Goal: Complete application form

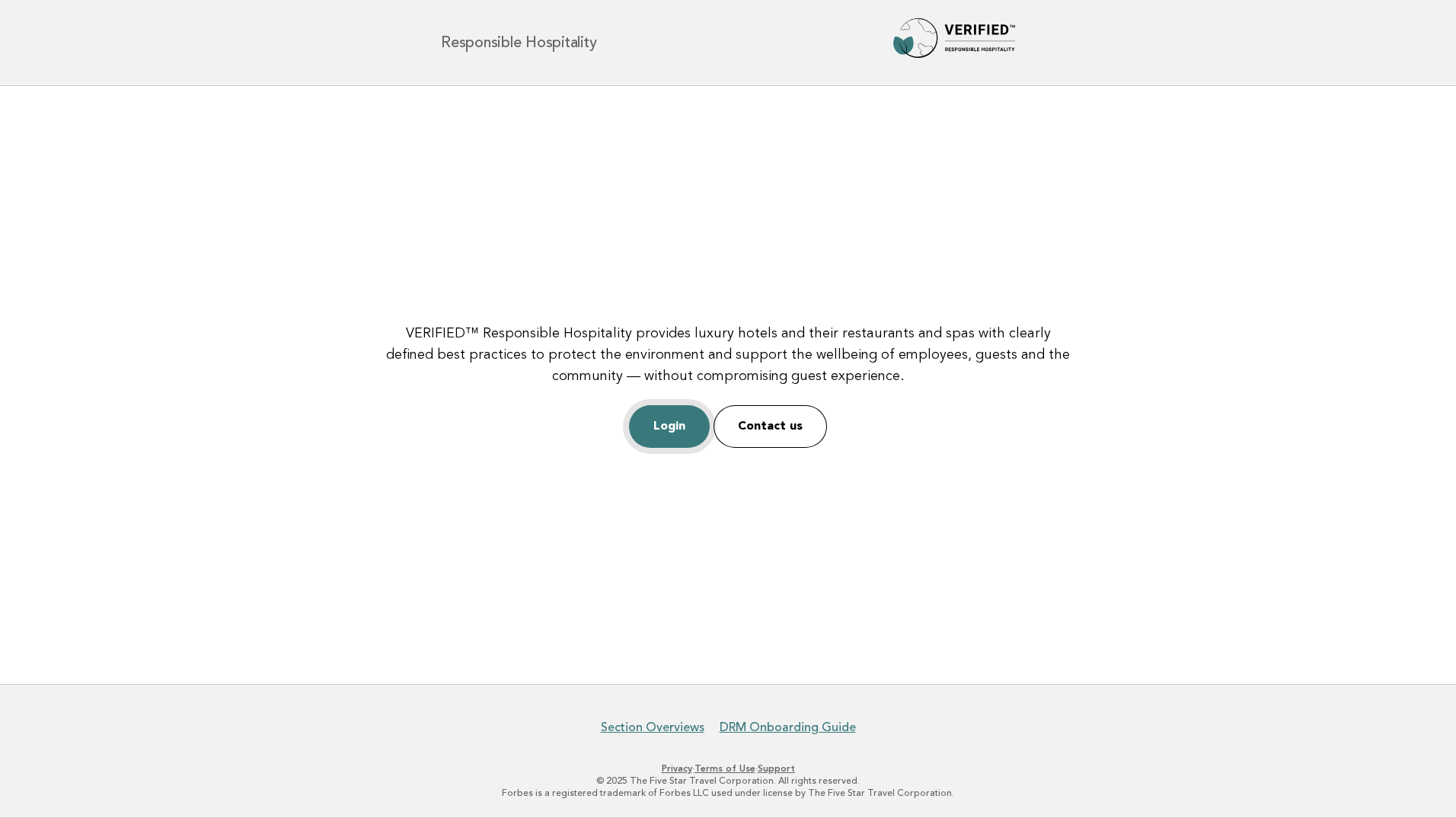
click at [671, 428] on link "Login" at bounding box center [669, 427] width 80 height 42
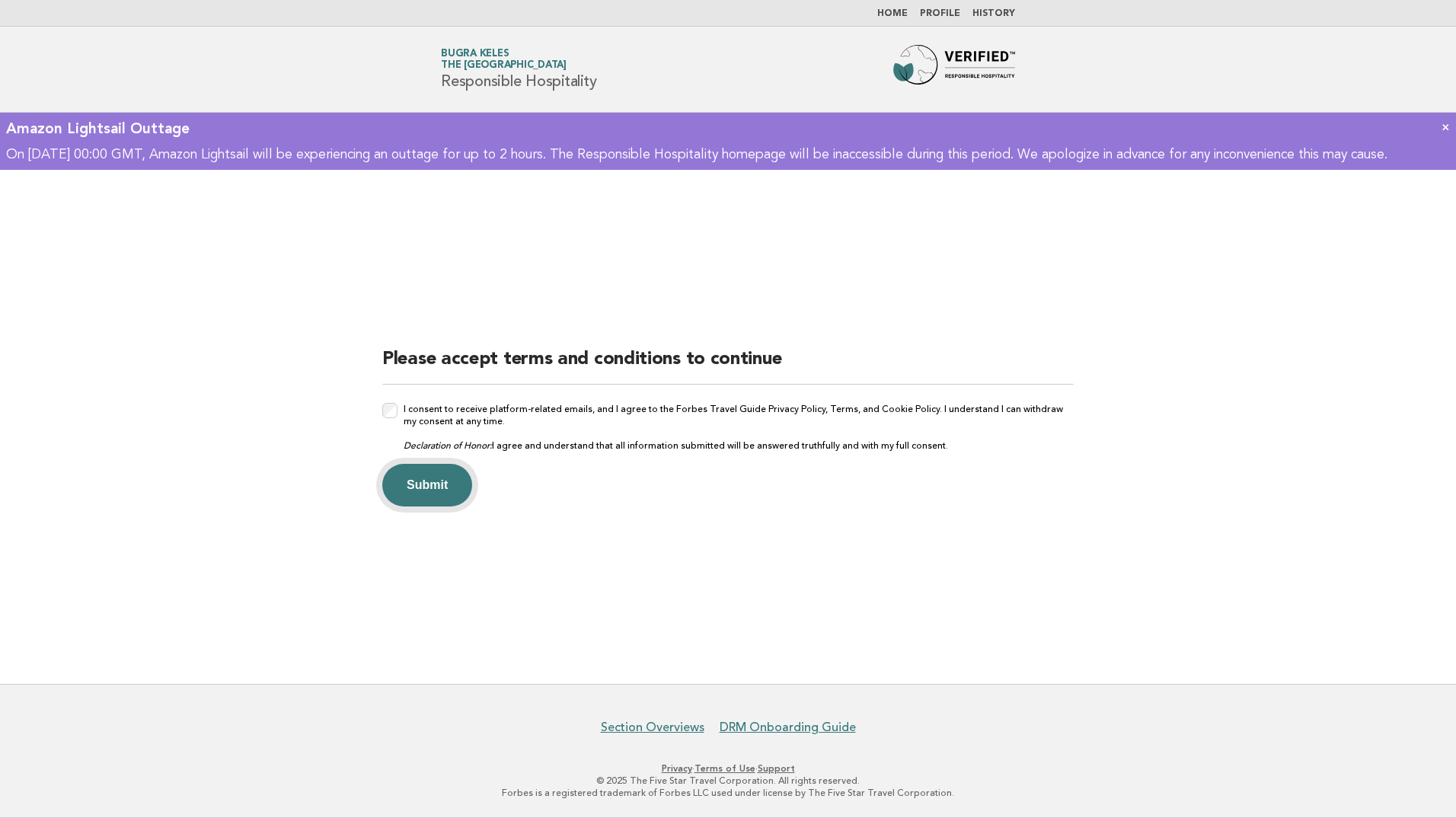
click at [413, 482] on button "Submit" at bounding box center [427, 485] width 90 height 42
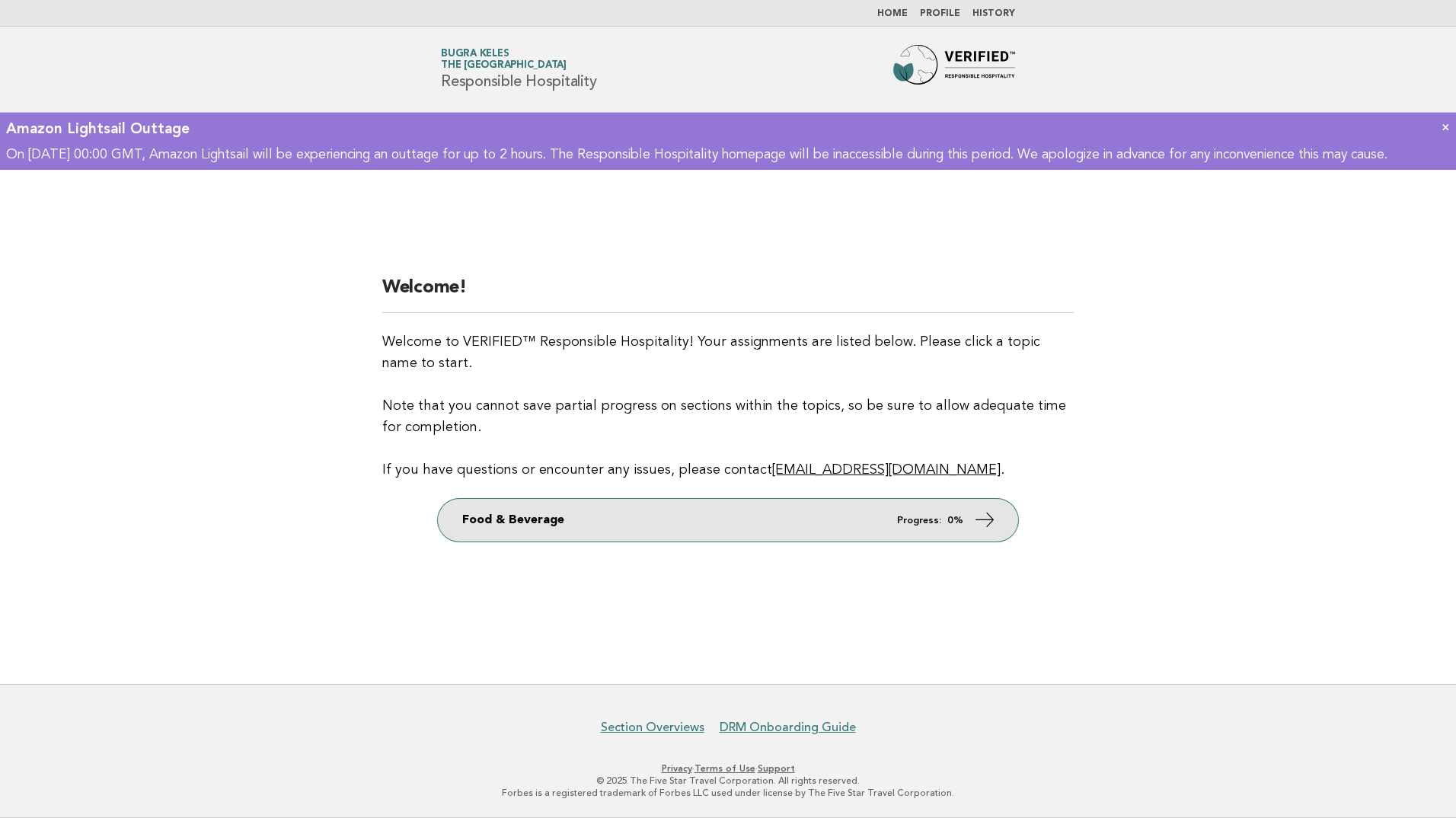
click at [960, 521] on strong "0%" at bounding box center [955, 521] width 16 height 10
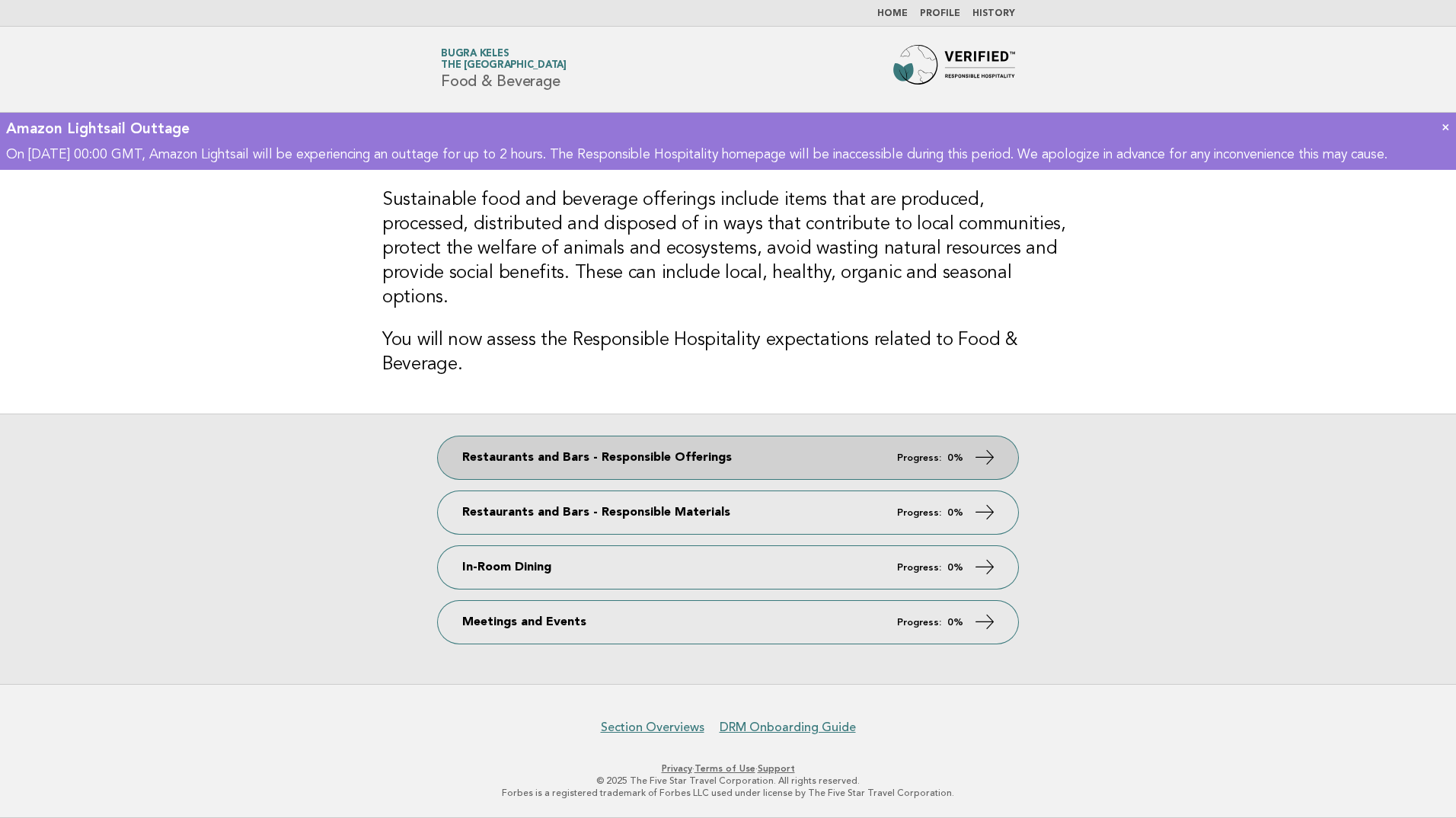
click at [978, 446] on icon at bounding box center [985, 457] width 22 height 22
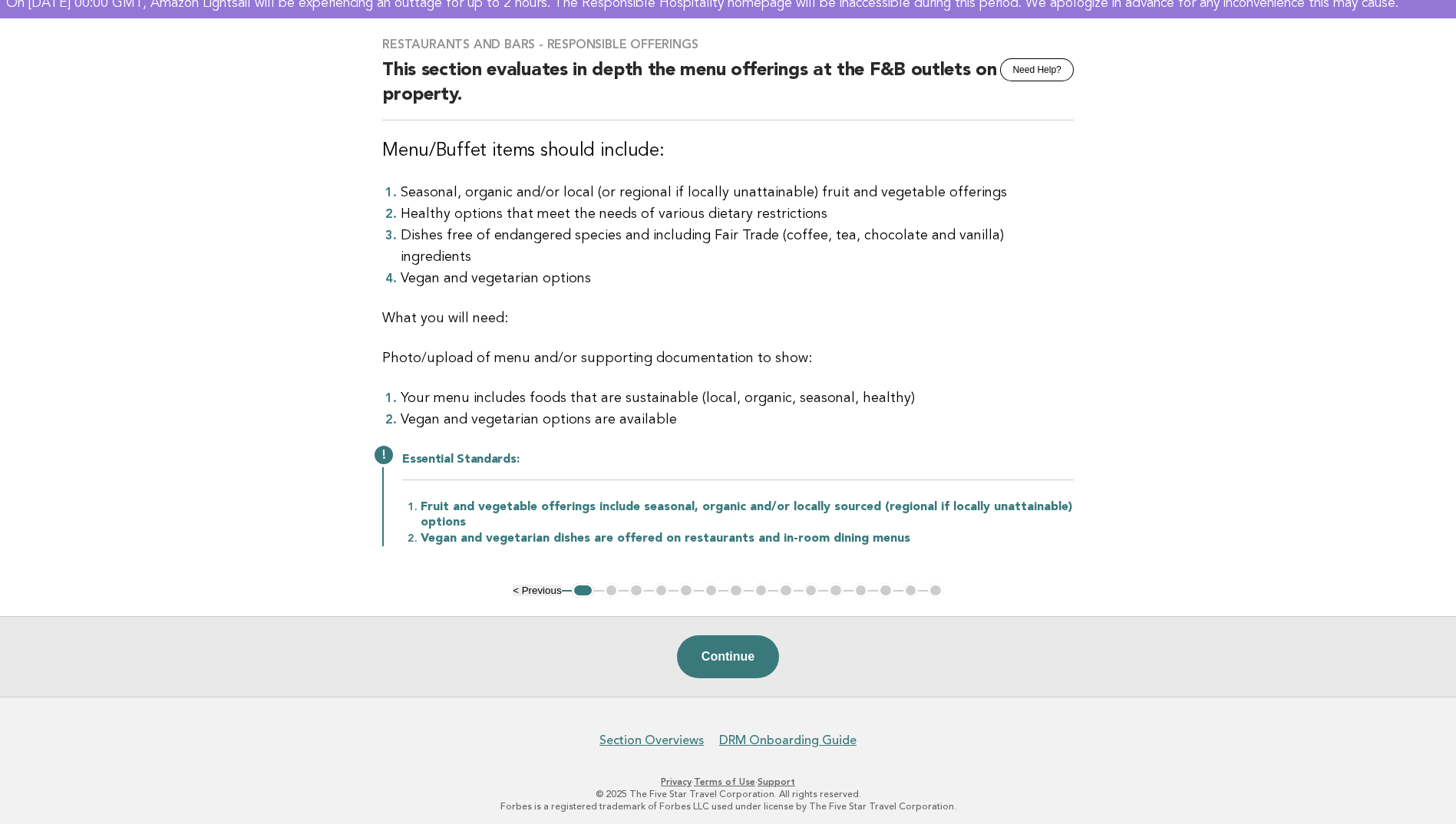
scroll to position [155, 0]
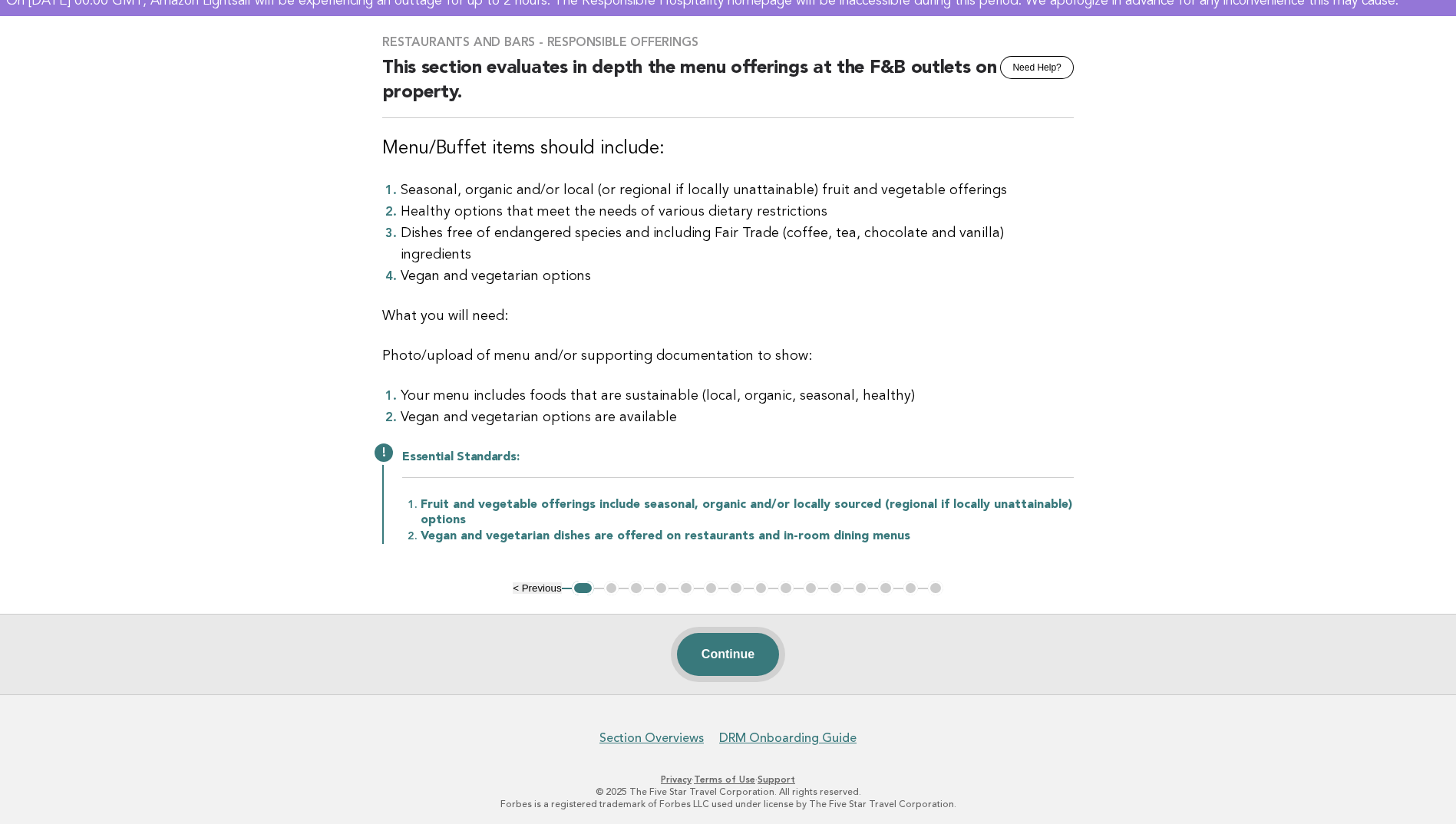
click at [746, 653] on button "Continue" at bounding box center [728, 654] width 102 height 43
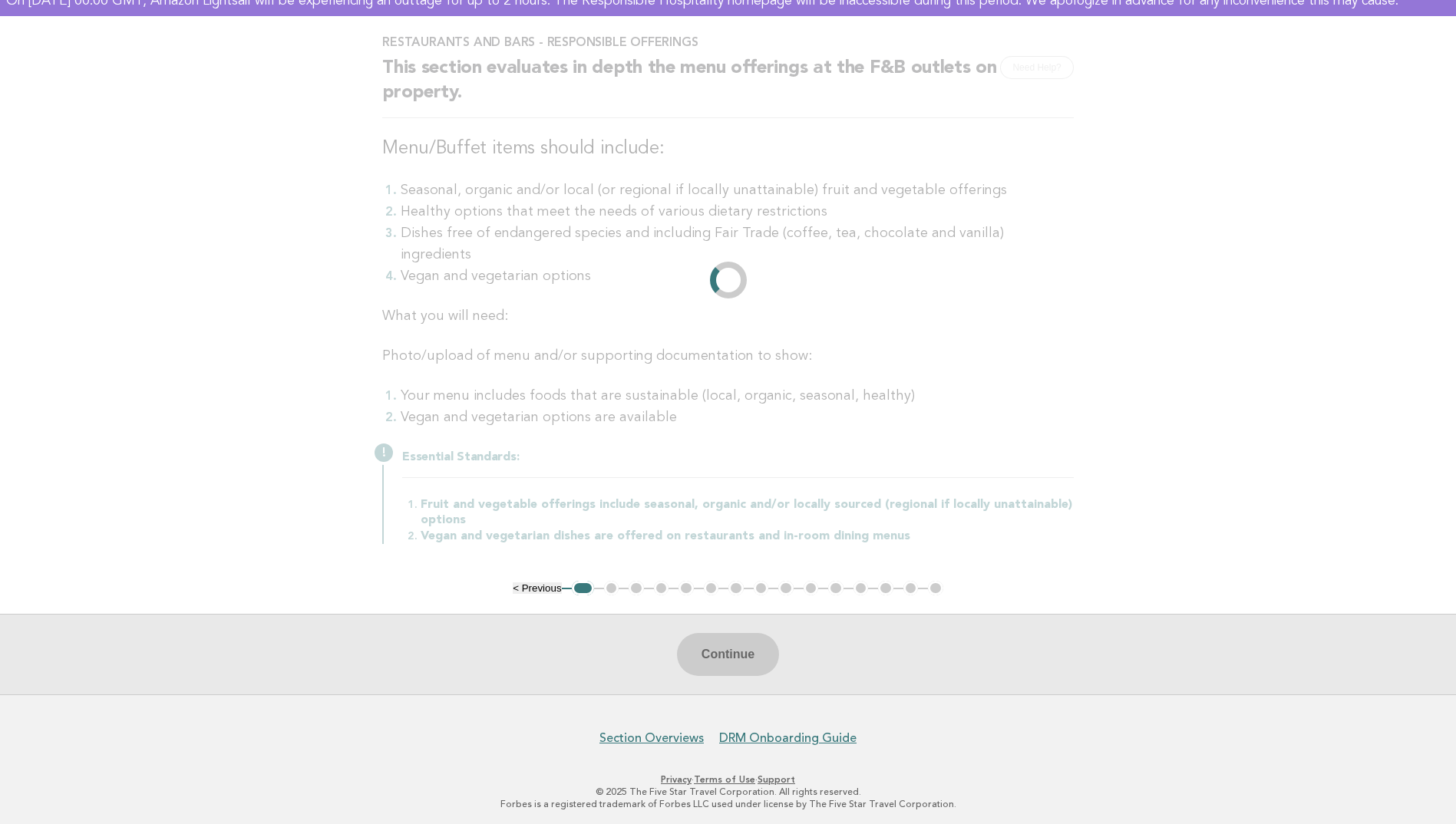
scroll to position [0, 0]
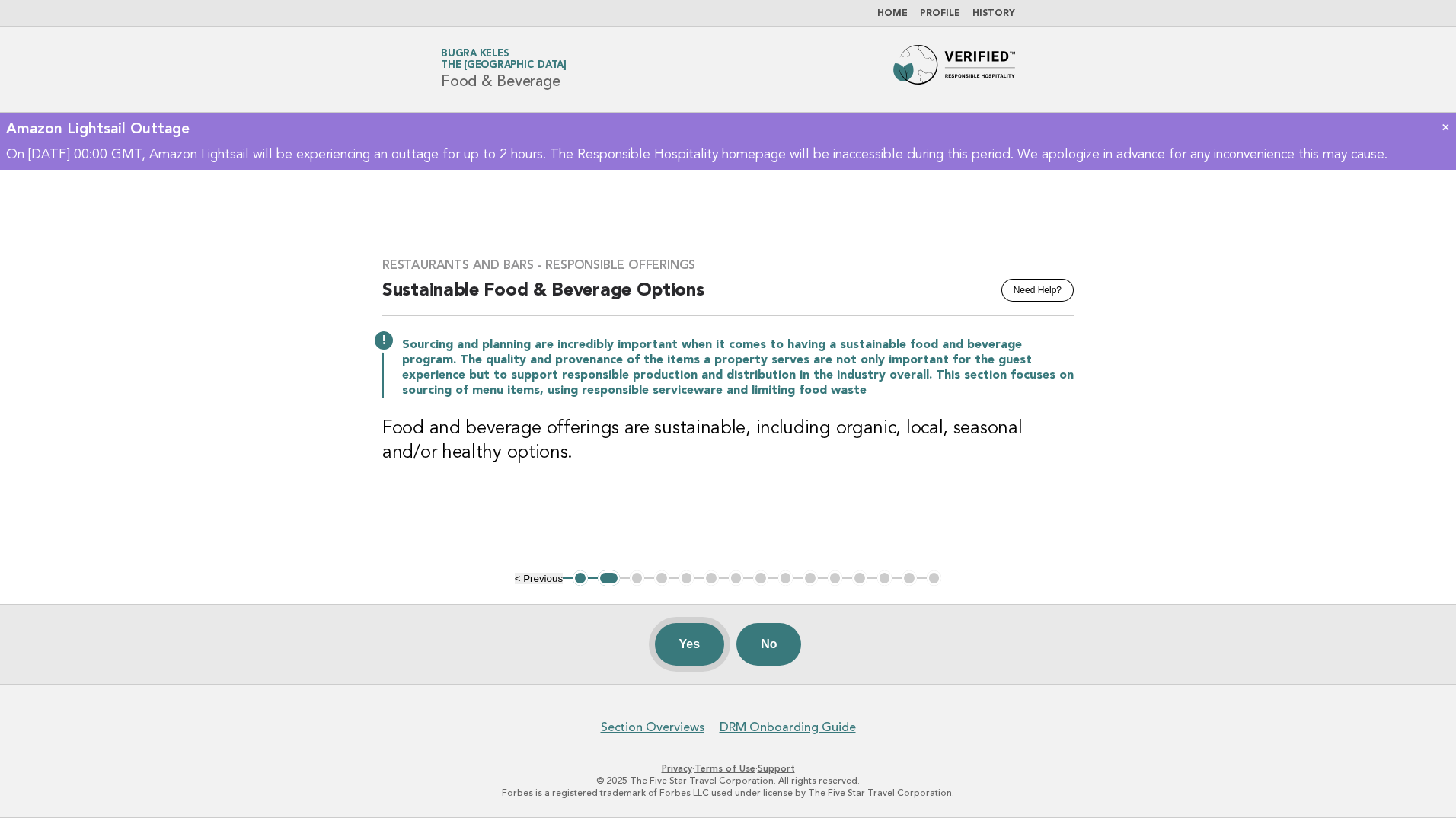
click at [681, 648] on button "Yes" at bounding box center [690, 644] width 70 height 42
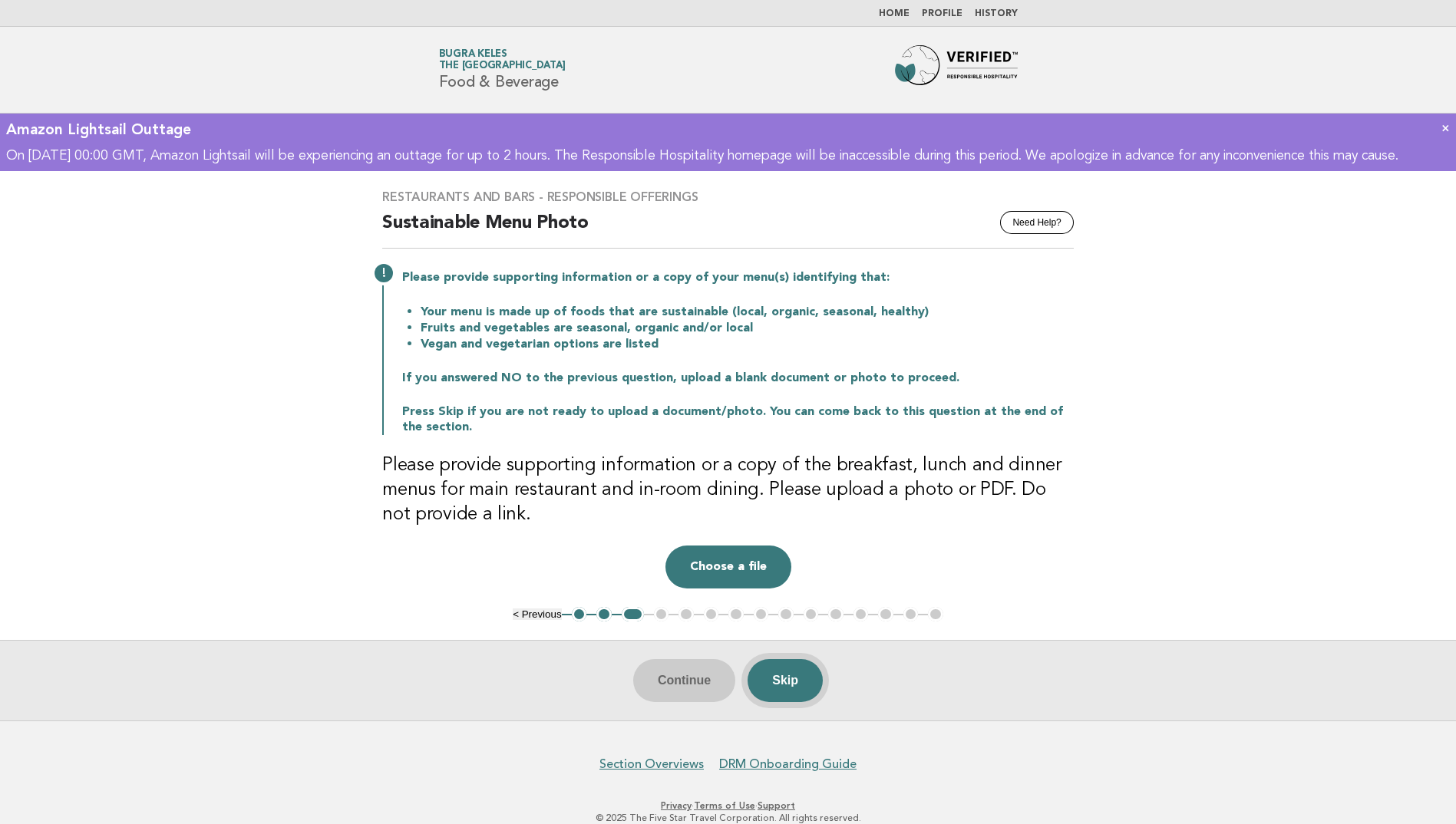
click at [806, 699] on button "Skip" at bounding box center [785, 681] width 75 height 43
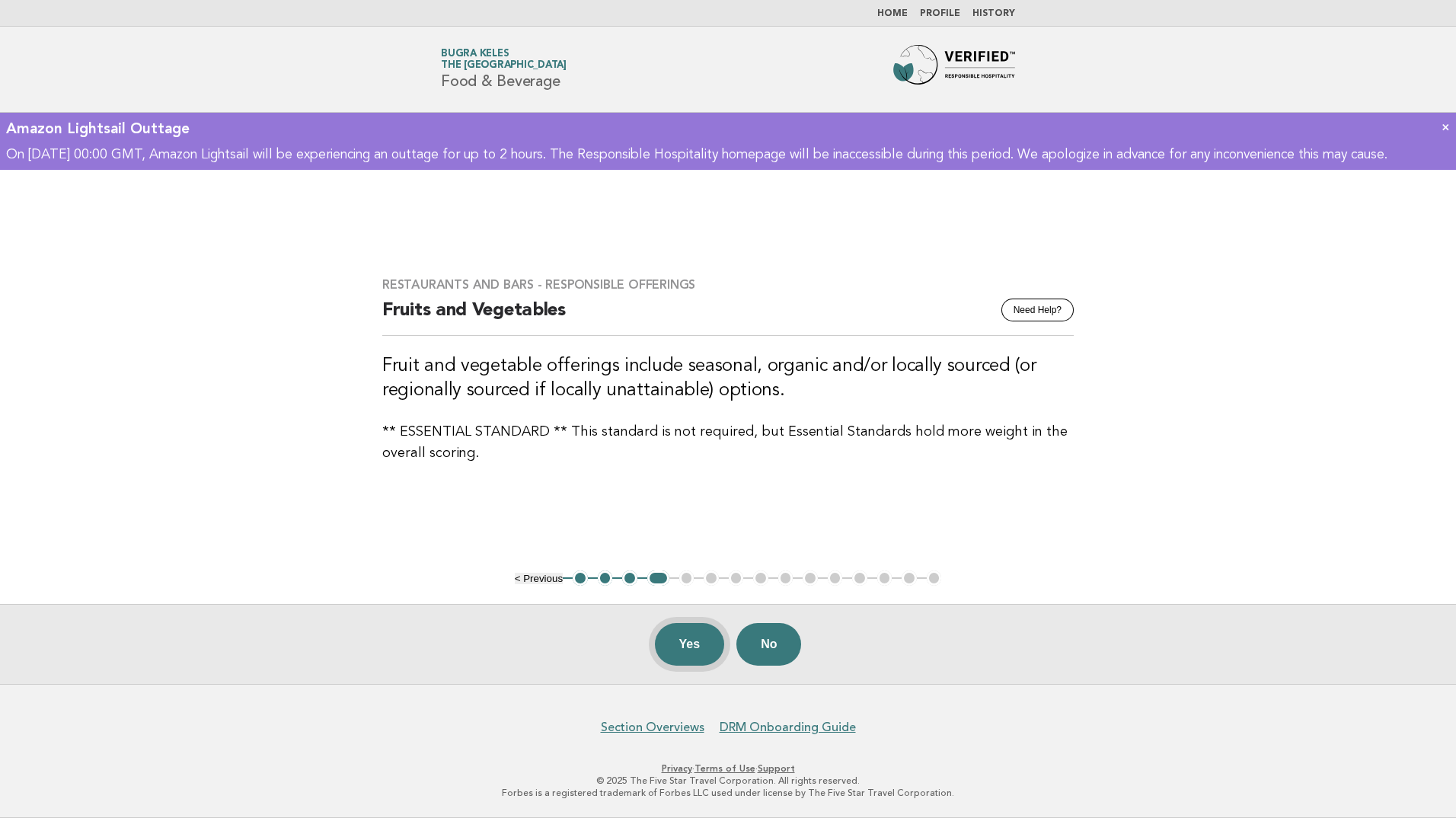
click at [697, 644] on button "Yes" at bounding box center [690, 644] width 70 height 42
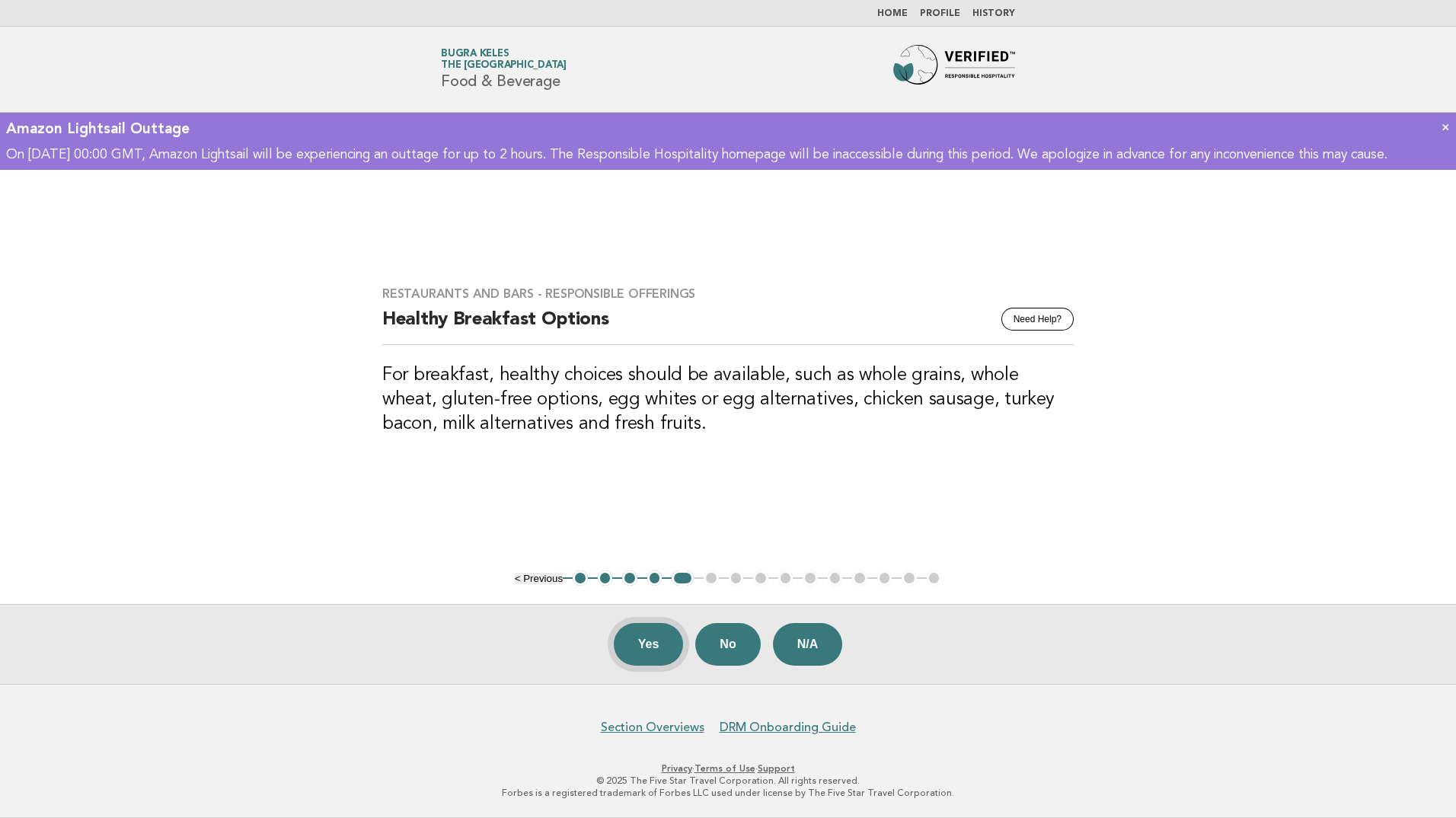
click at [660, 640] on button "Yes" at bounding box center [648, 644] width 70 height 42
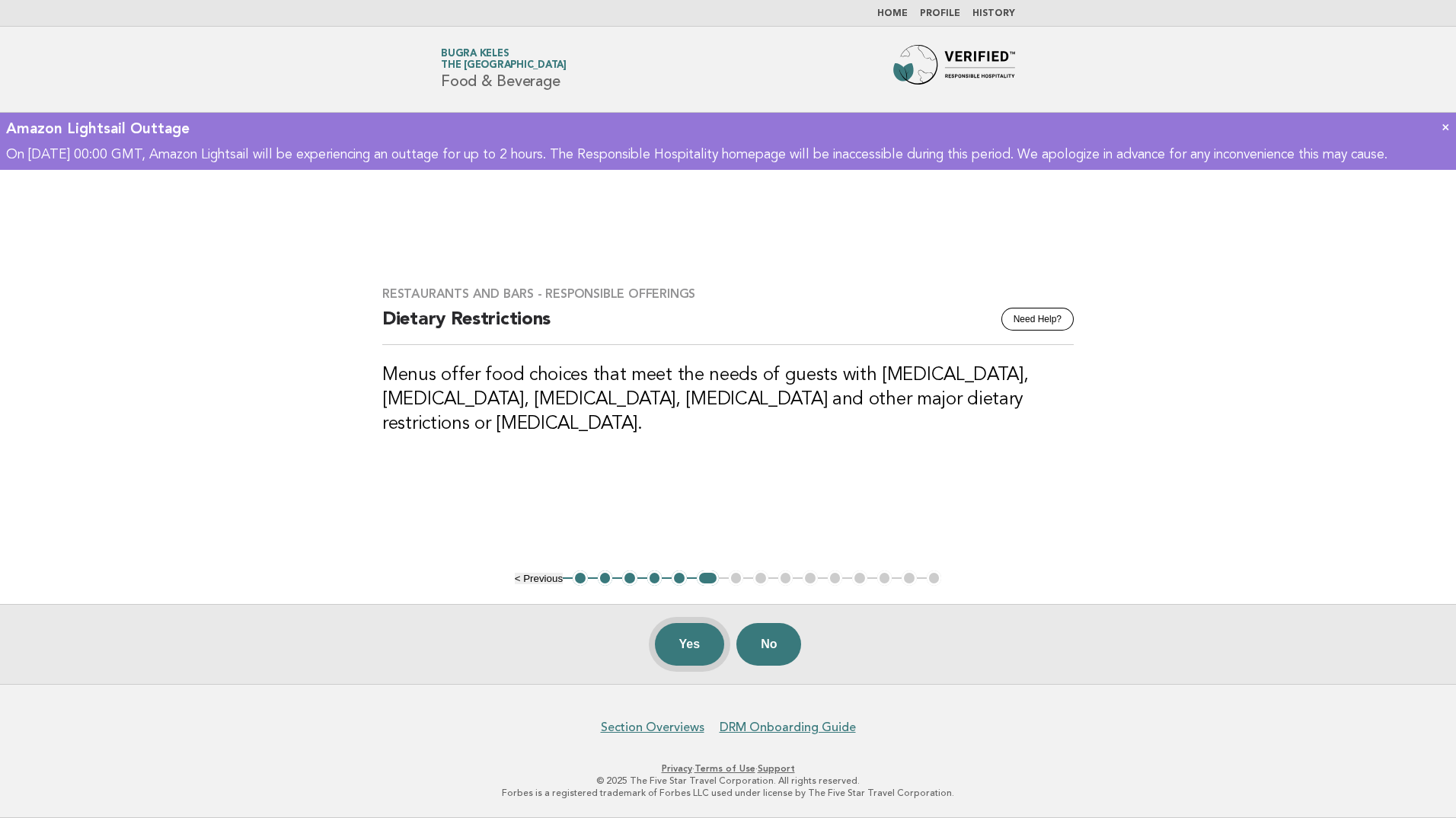
click at [696, 633] on button "Yes" at bounding box center [690, 644] width 70 height 42
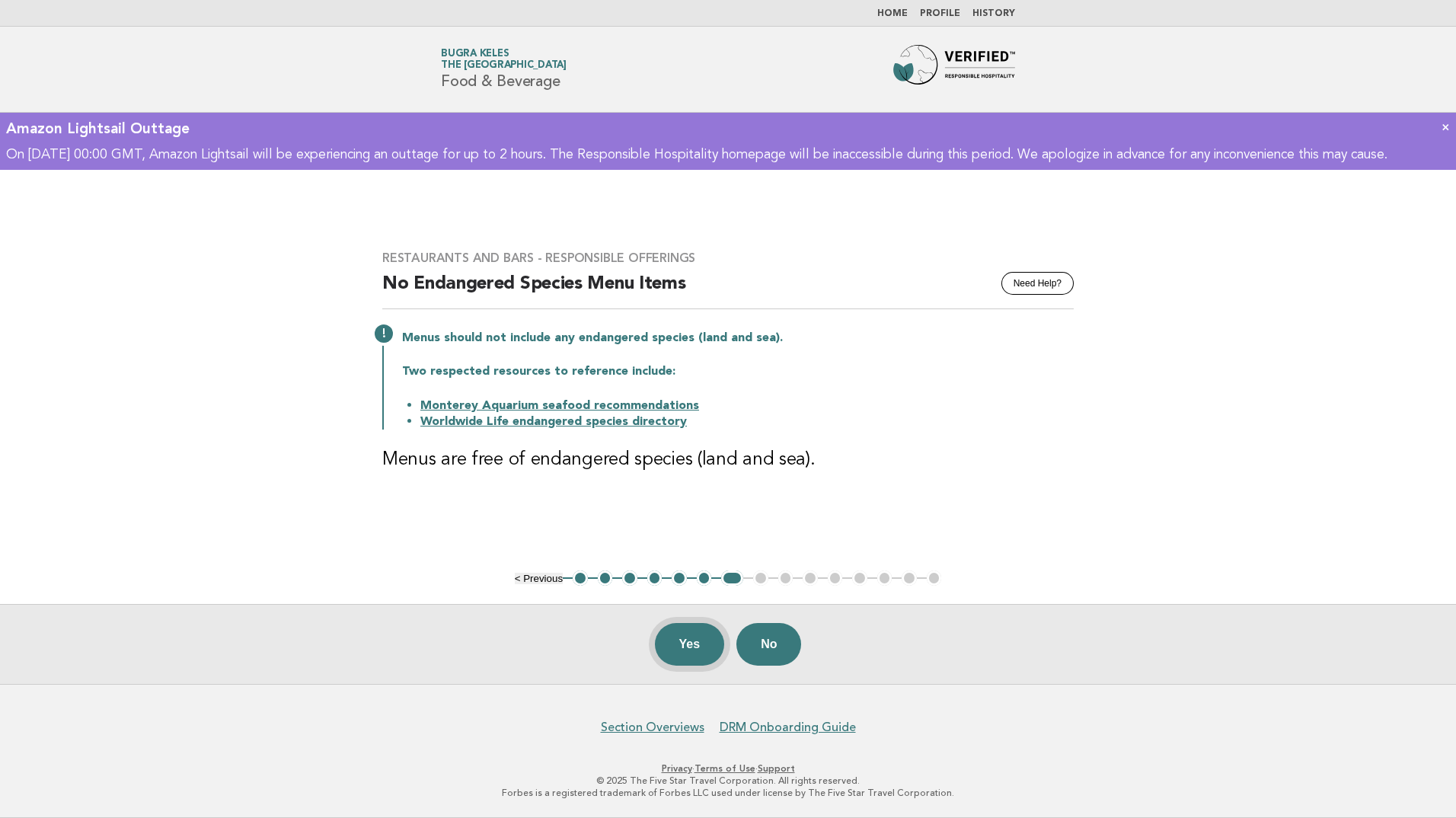
click at [667, 642] on button "Yes" at bounding box center [690, 644] width 70 height 42
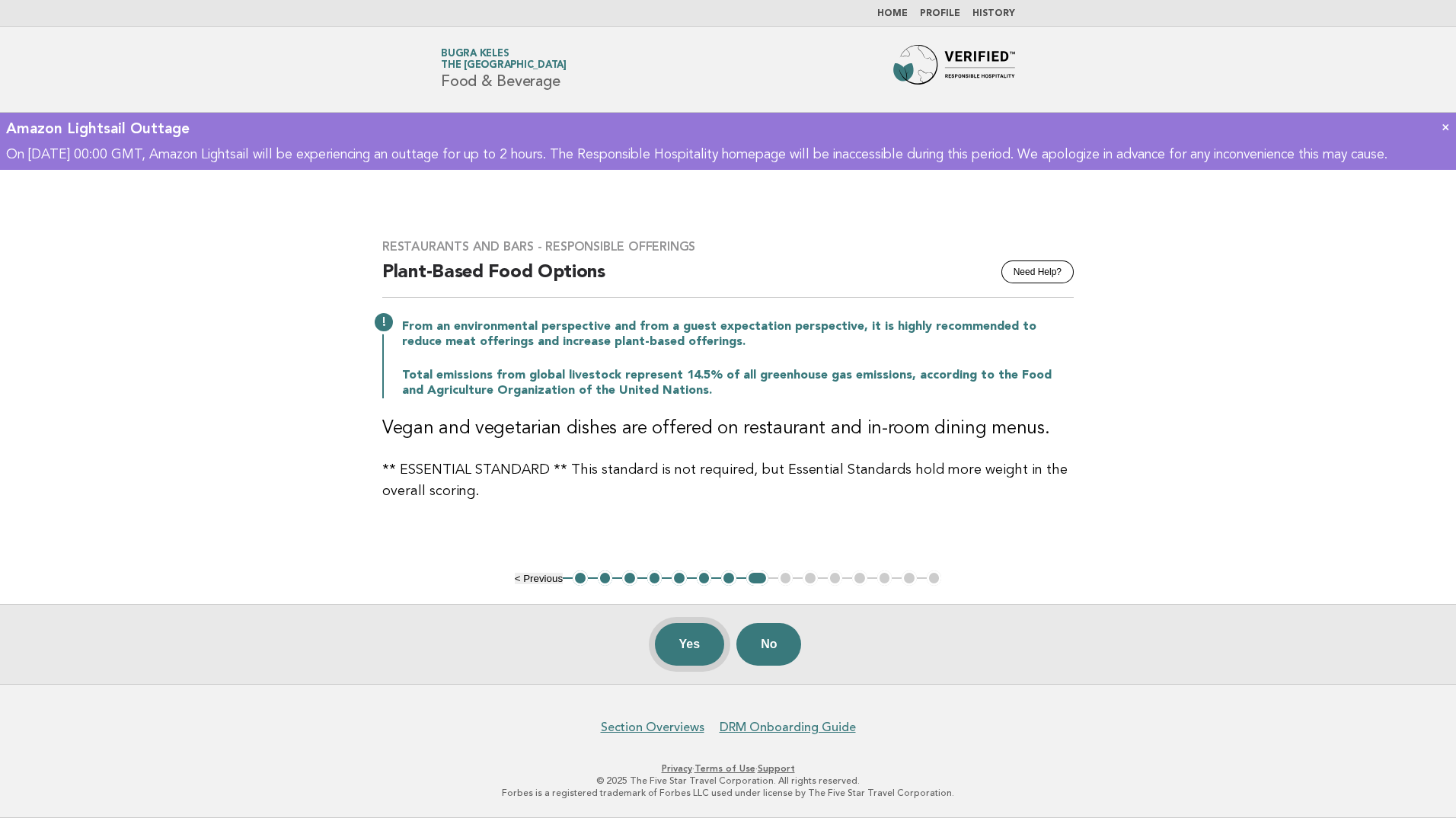
click at [692, 643] on button "Yes" at bounding box center [690, 644] width 70 height 42
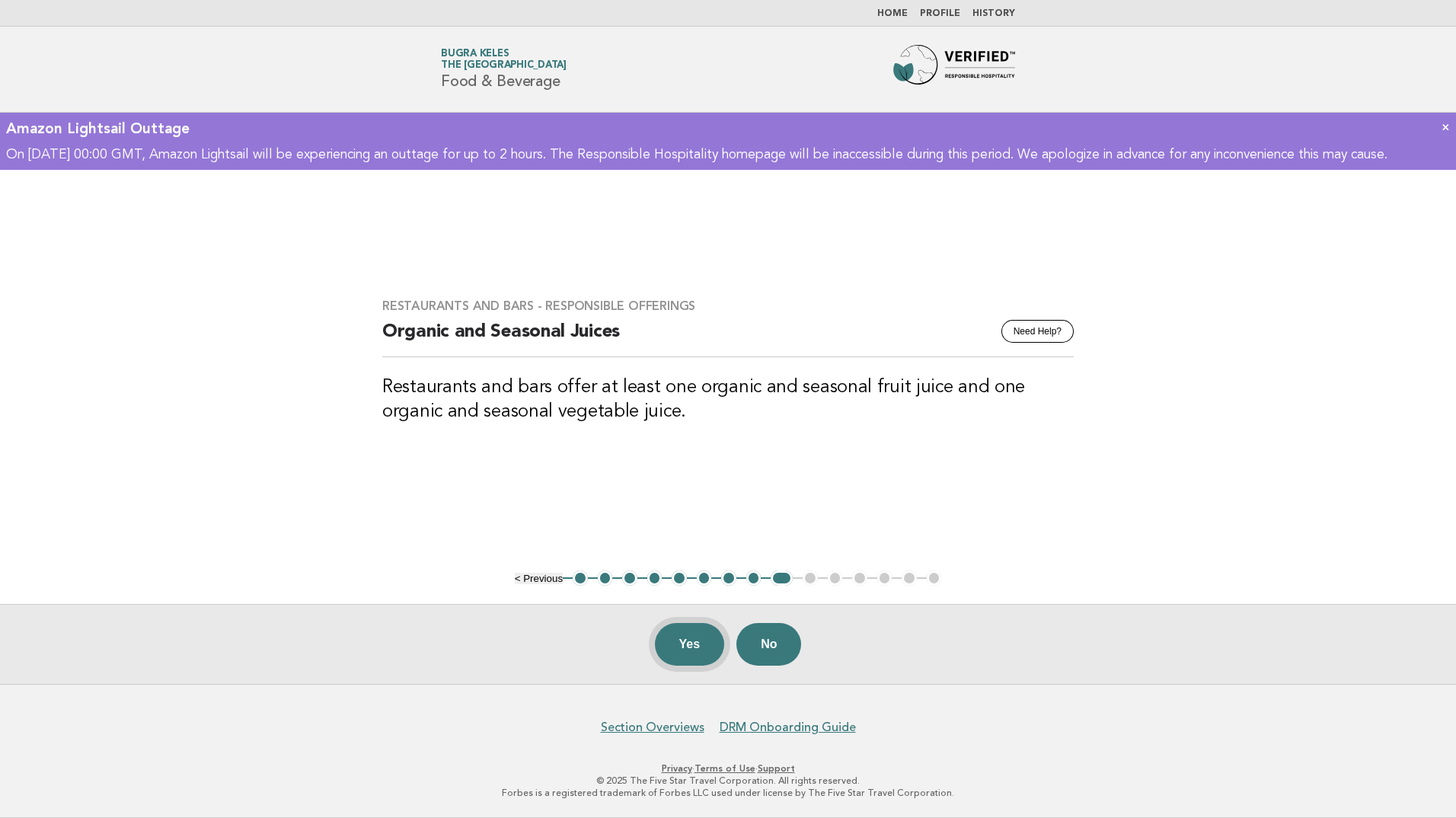
click at [685, 635] on button "Yes" at bounding box center [690, 644] width 70 height 42
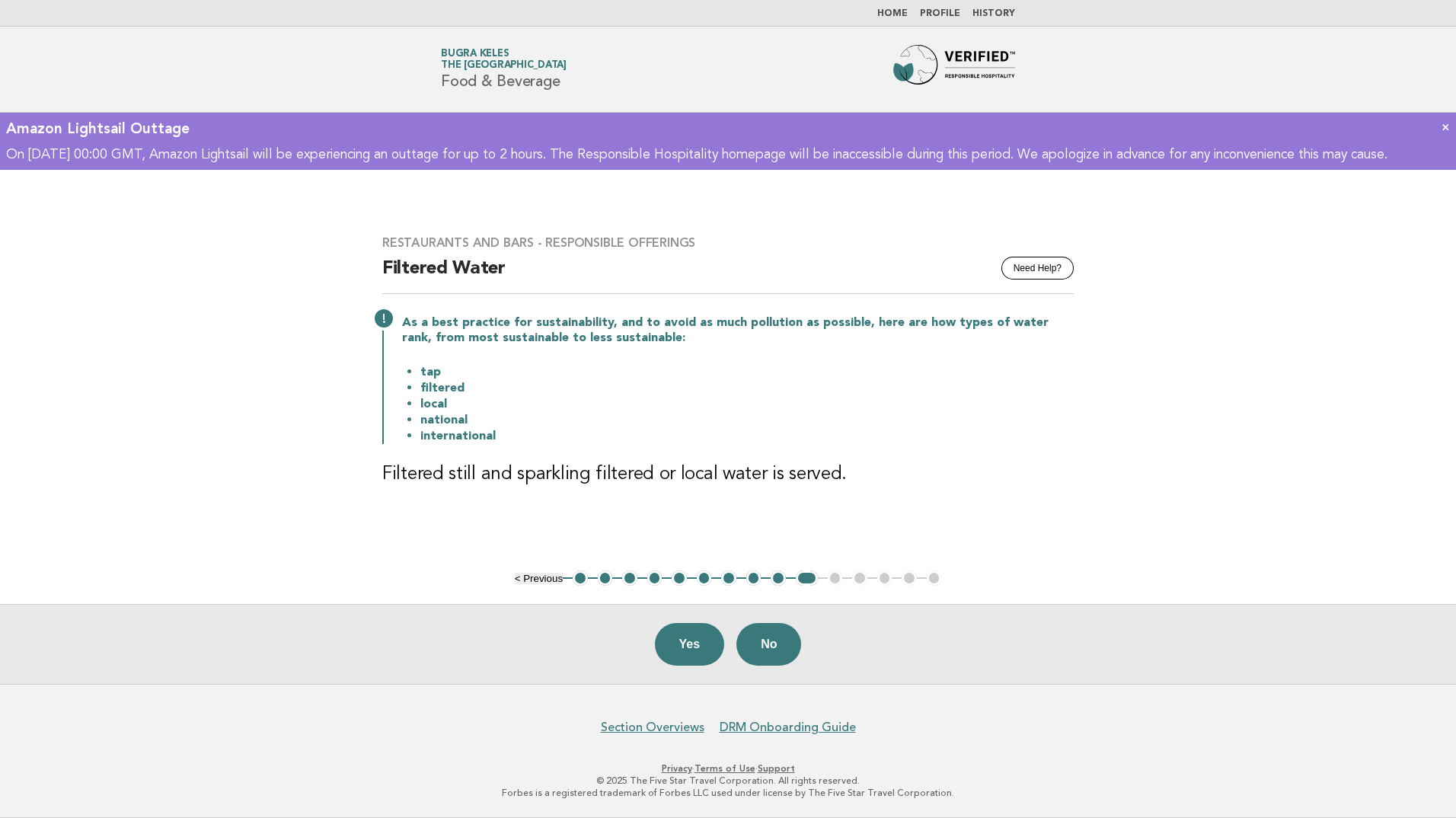
click at [891, 478] on h3 "Filtered still and sparkling filtered or local water is served." at bounding box center [728, 474] width 692 height 25
click at [693, 650] on button "Yes" at bounding box center [690, 644] width 70 height 42
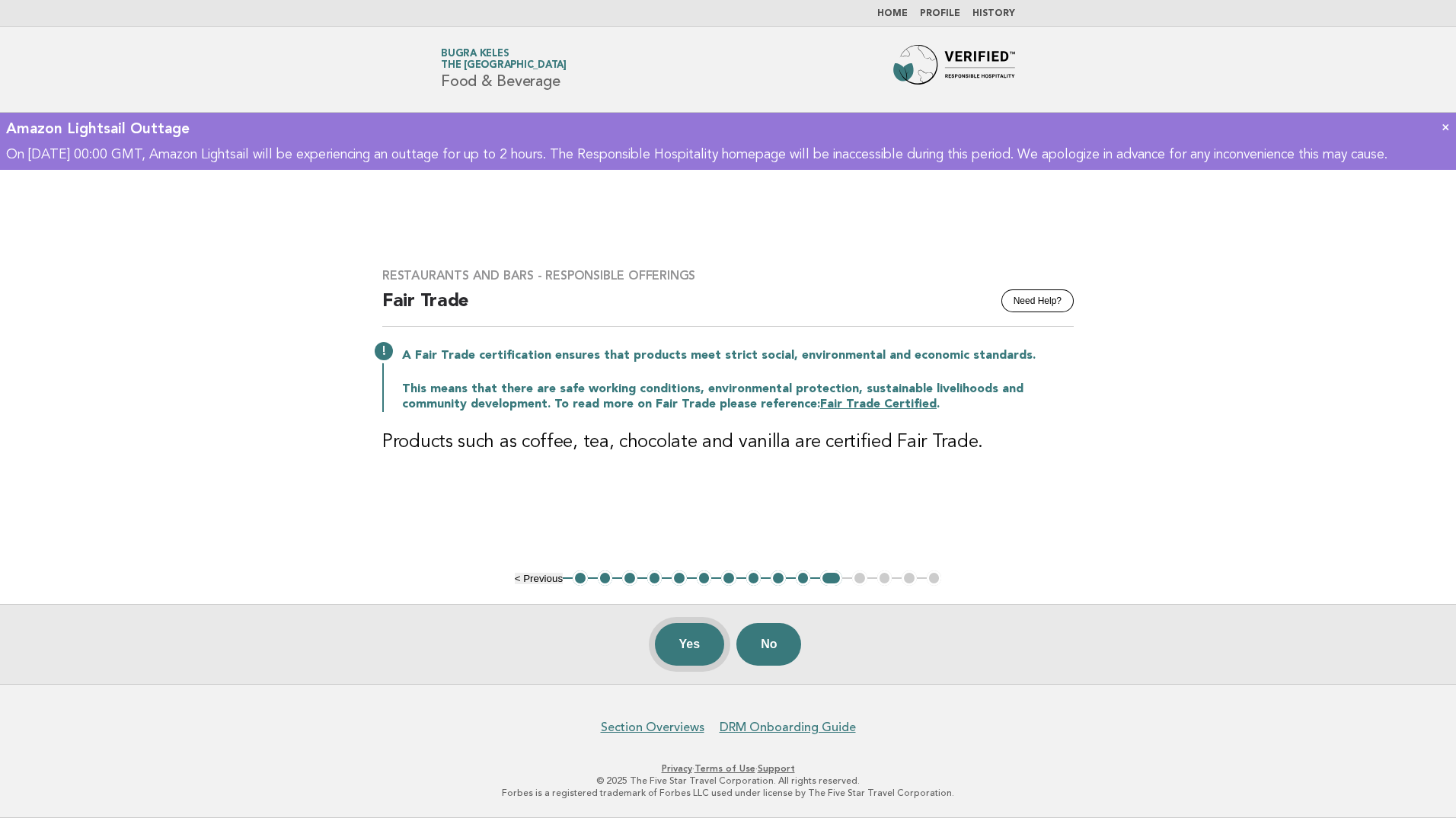
click at [691, 638] on button "Yes" at bounding box center [690, 644] width 70 height 42
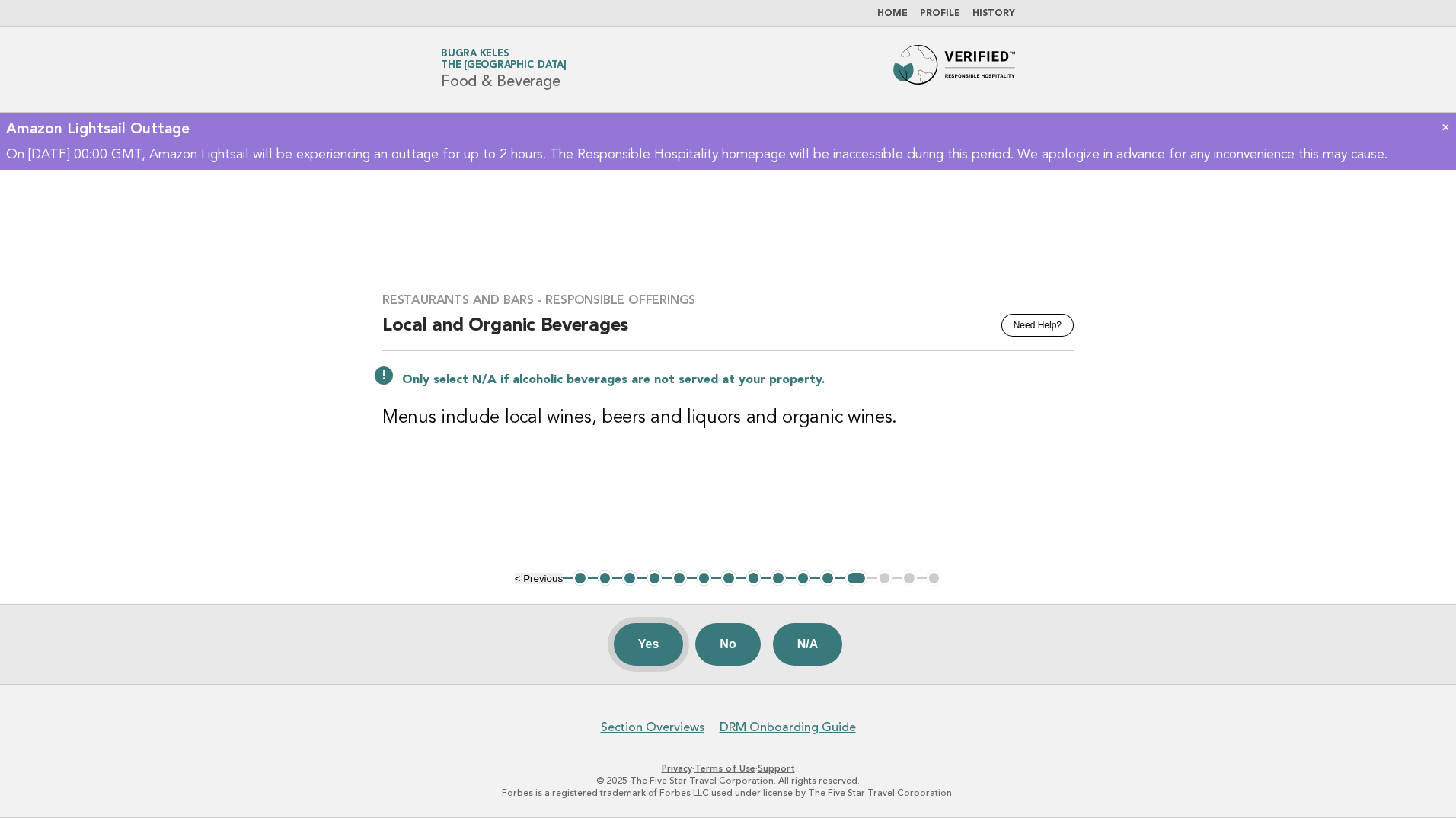
click at [634, 653] on button "Yes" at bounding box center [648, 644] width 70 height 42
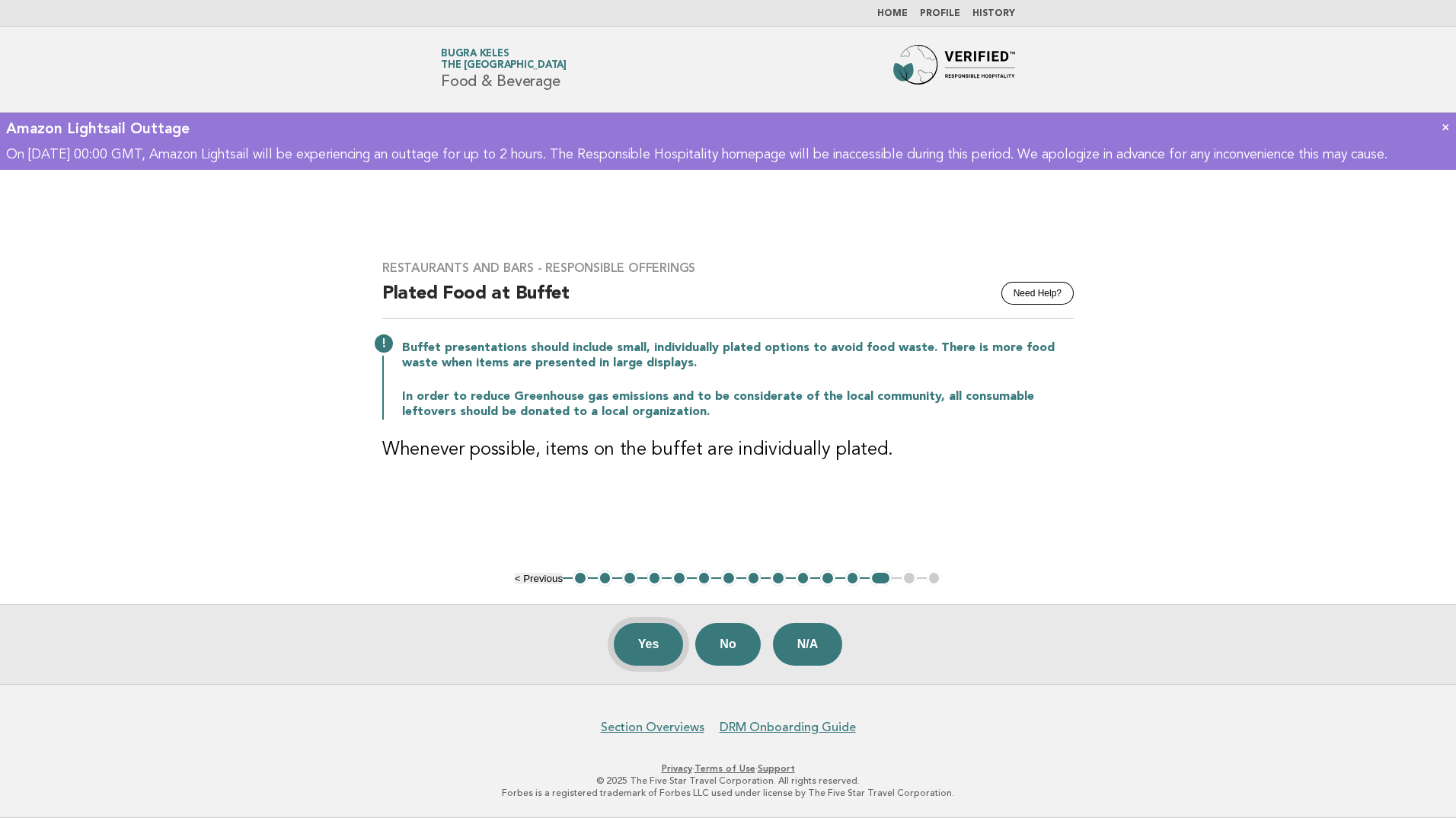
click at [659, 638] on button "Yes" at bounding box center [648, 644] width 70 height 42
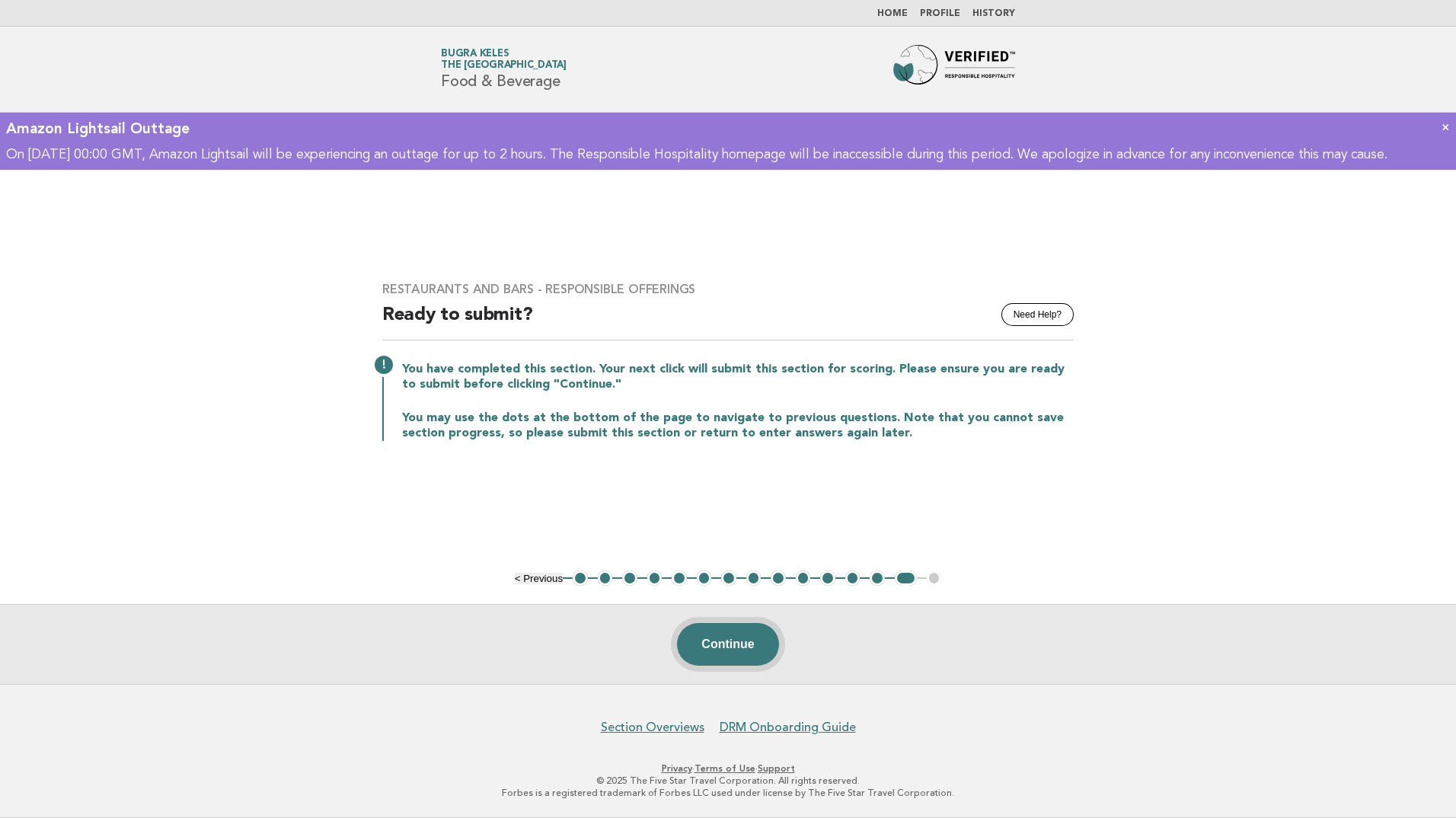
click at [742, 644] on button "Continue" at bounding box center [728, 644] width 102 height 42
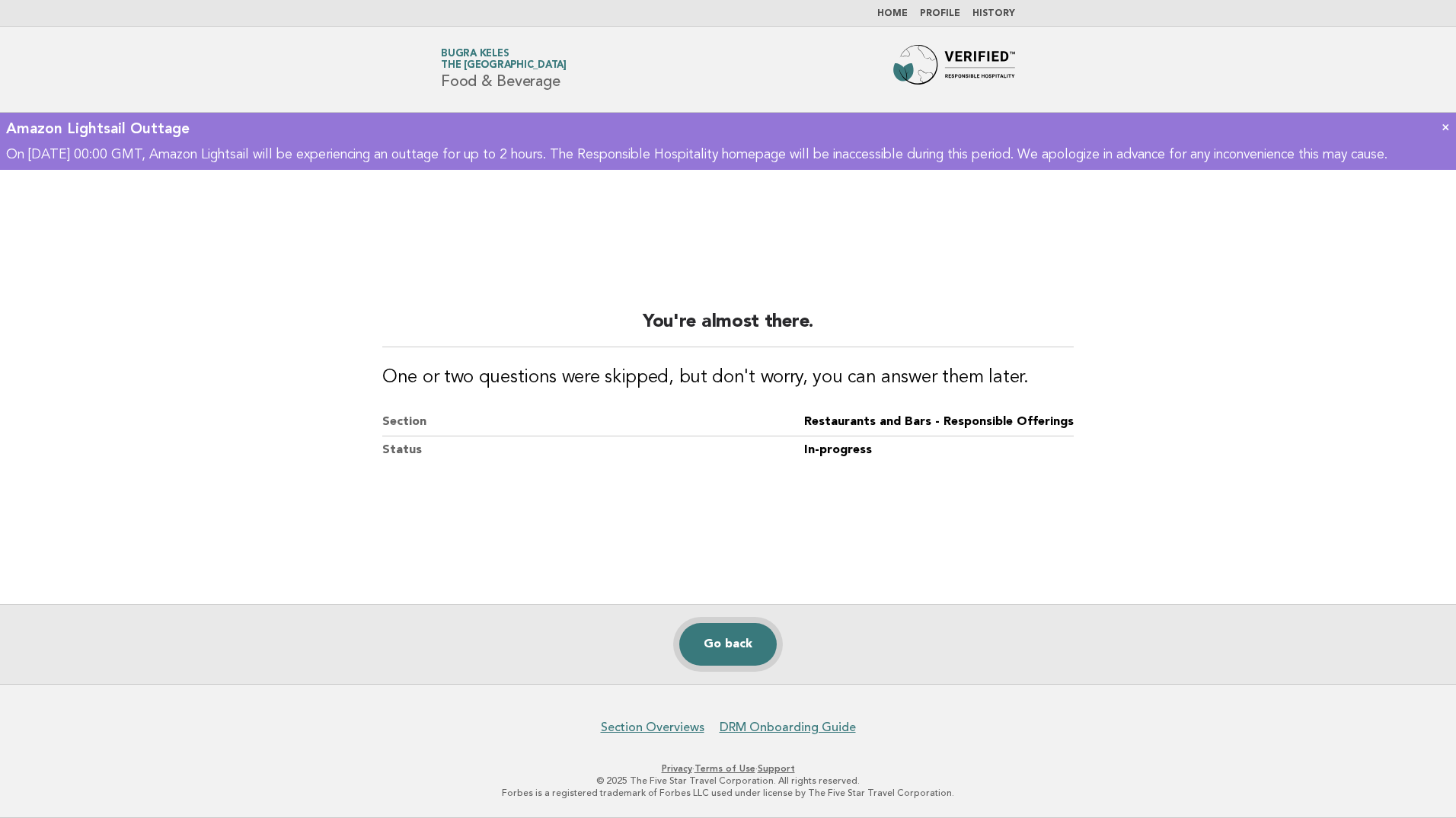
click at [741, 644] on link "Go back" at bounding box center [728, 644] width 97 height 42
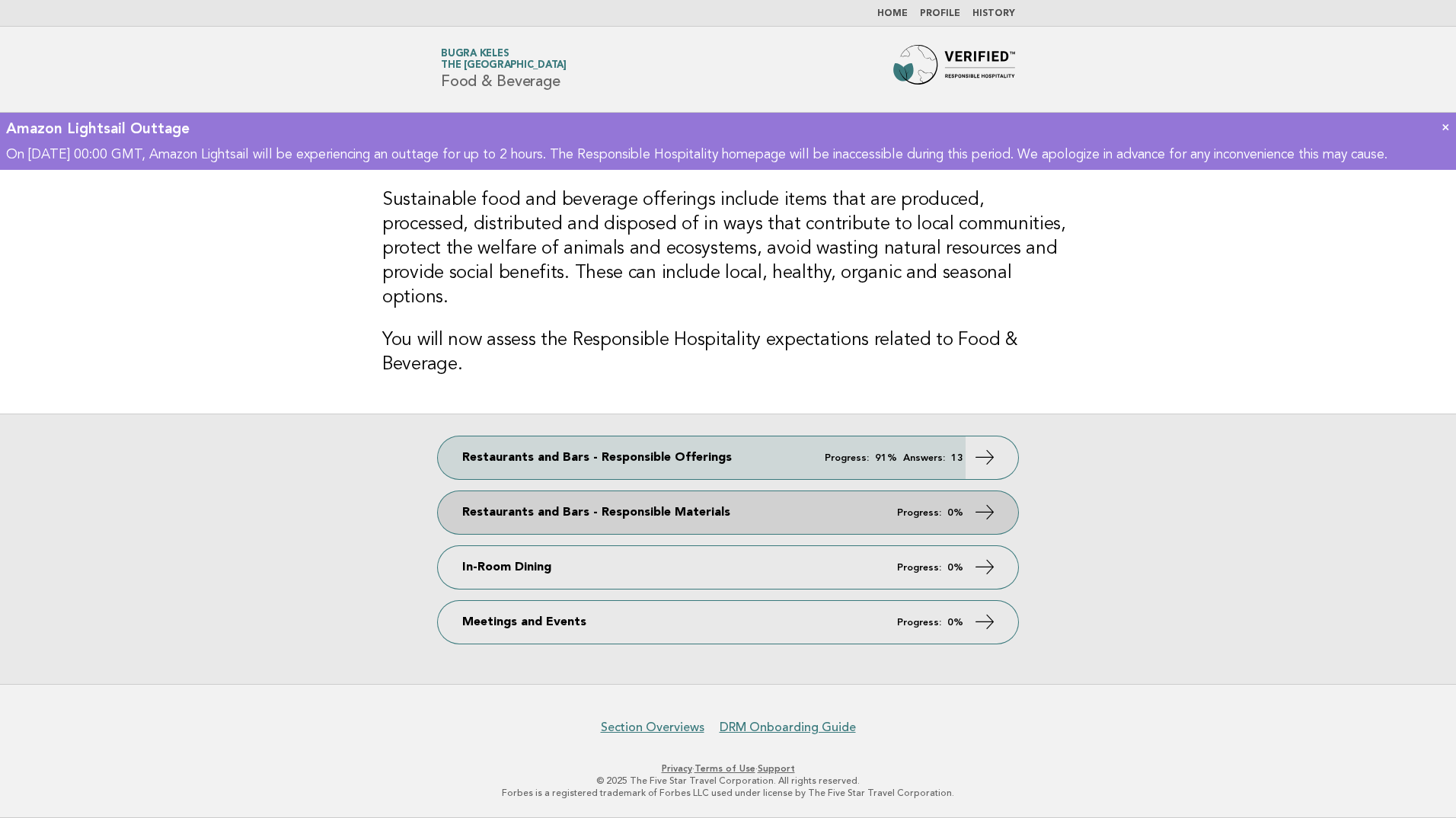
click at [773, 507] on link "Restaurants and Bars - Responsible Materials Progress: 0%" at bounding box center [728, 512] width 581 height 42
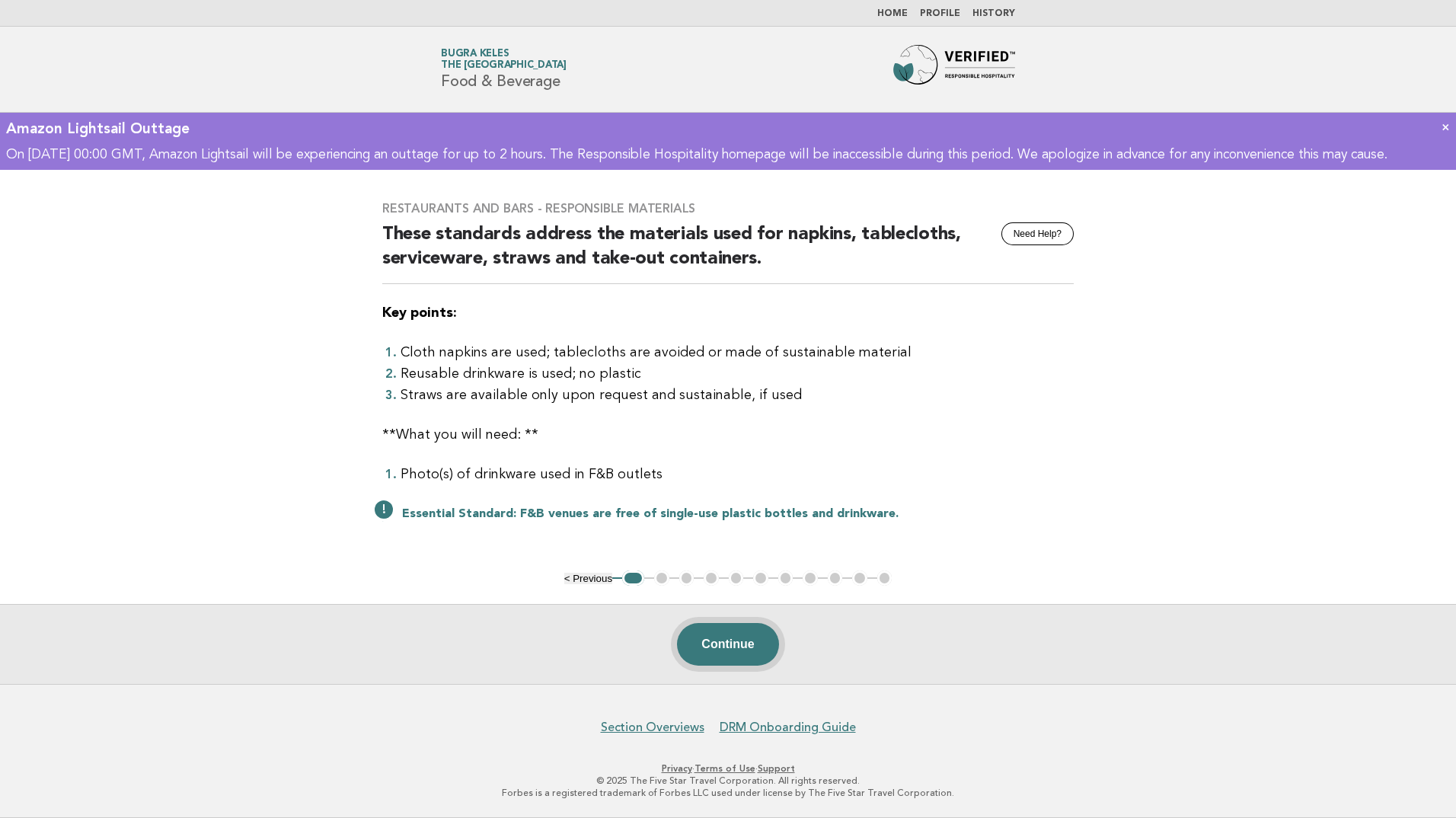
click at [734, 654] on button "Continue" at bounding box center [728, 644] width 102 height 42
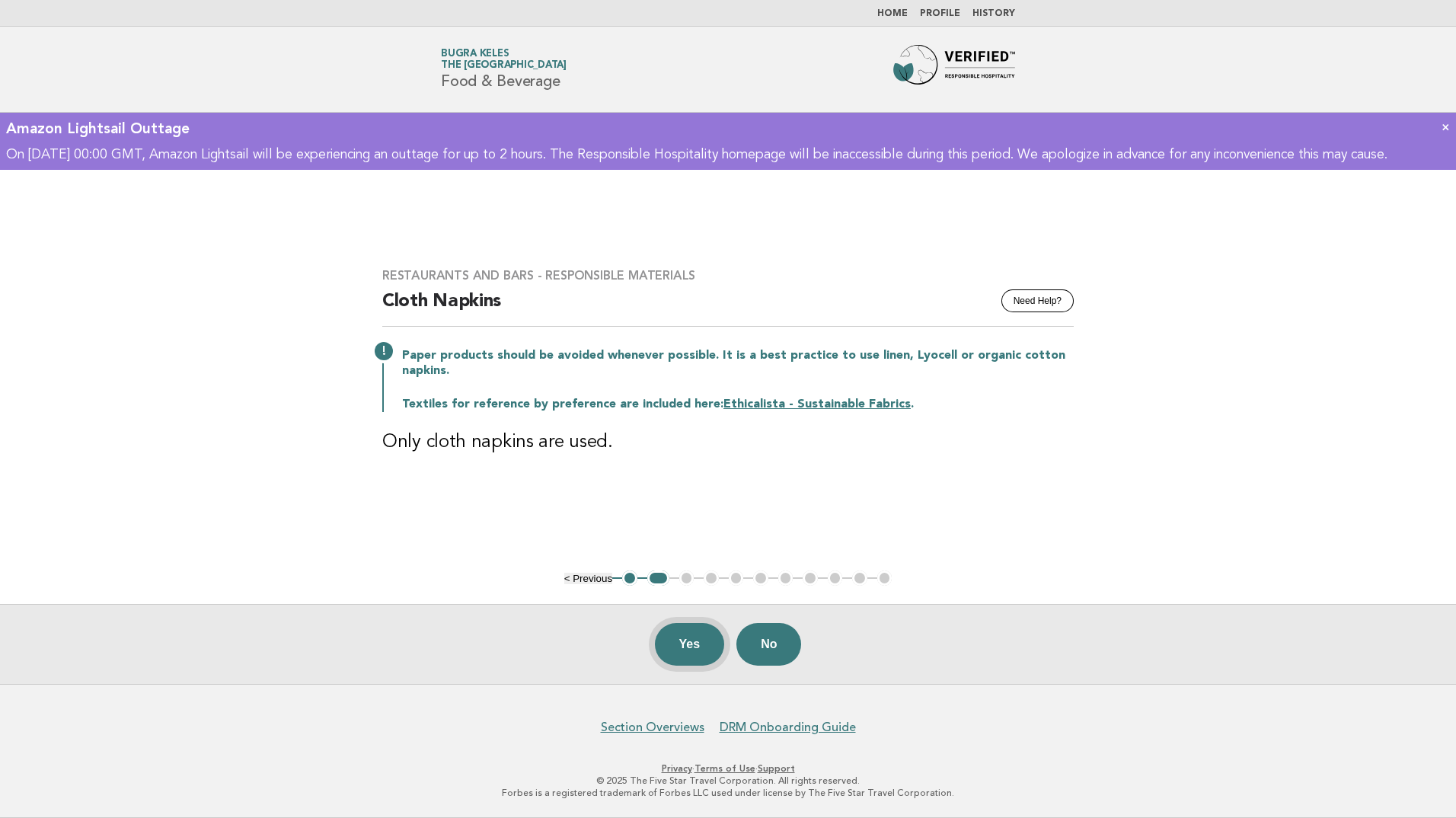
click at [690, 649] on button "Yes" at bounding box center [690, 644] width 70 height 42
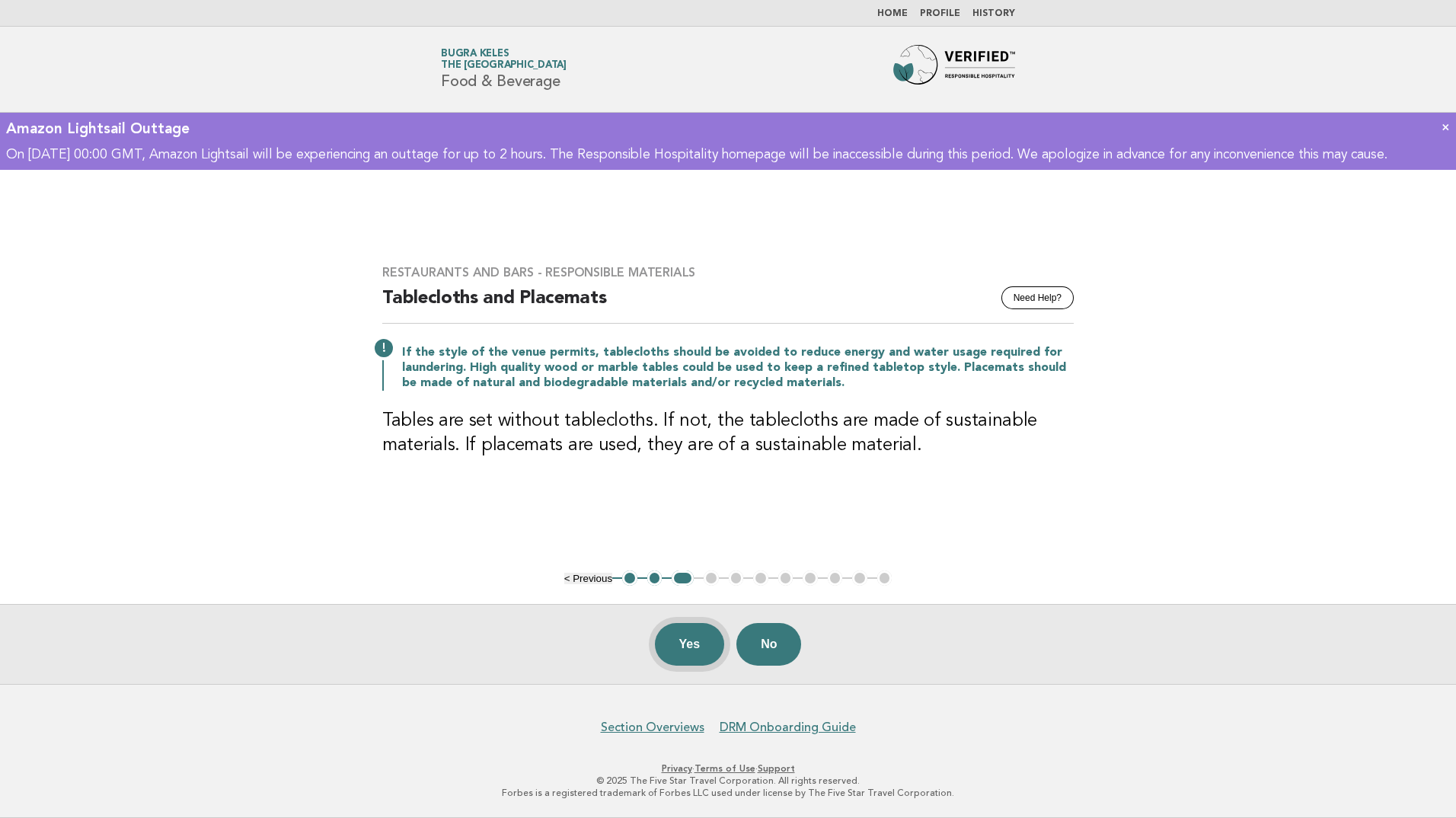
click at [687, 650] on button "Yes" at bounding box center [690, 644] width 70 height 42
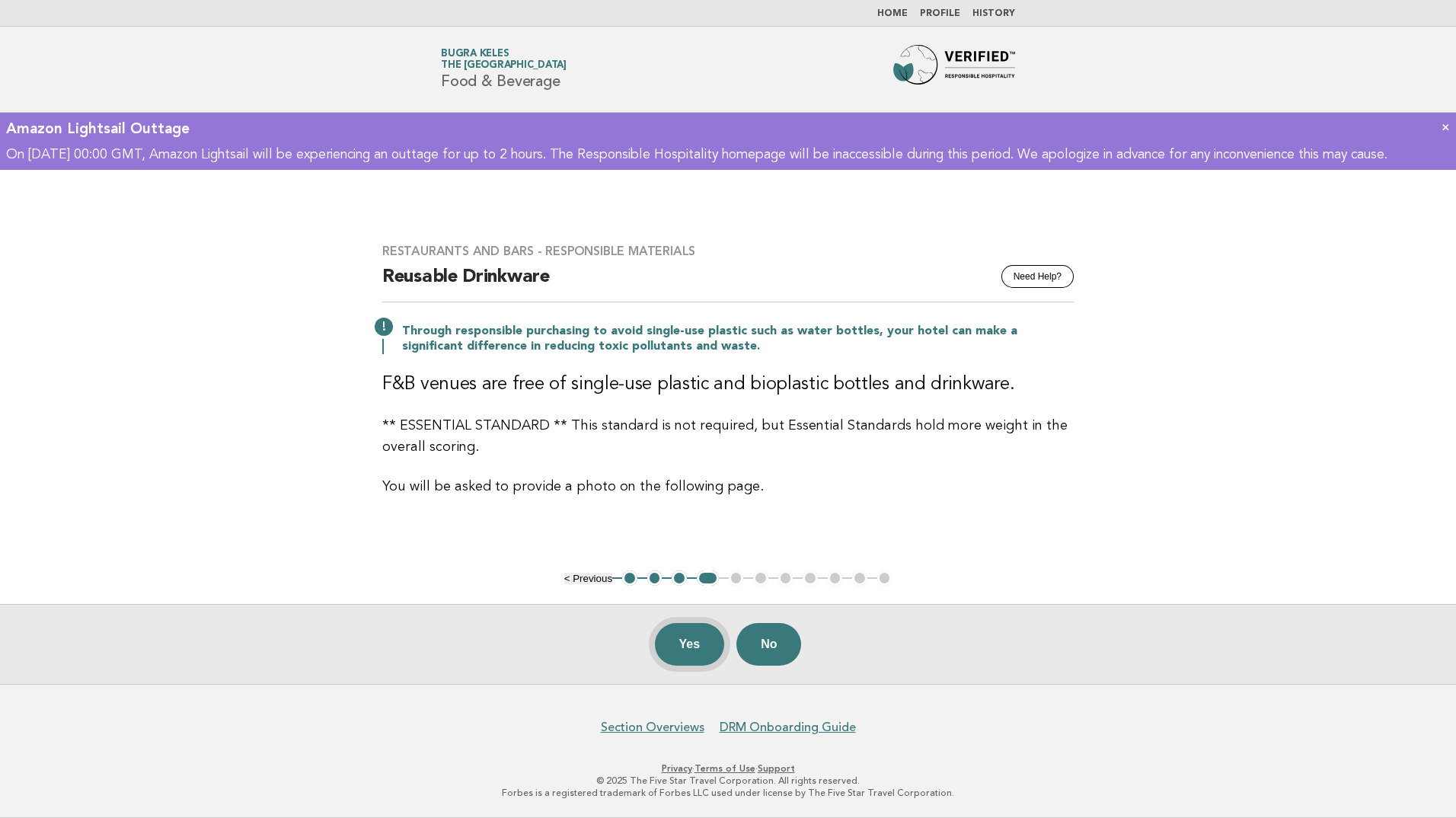
click at [692, 643] on button "Yes" at bounding box center [690, 644] width 70 height 42
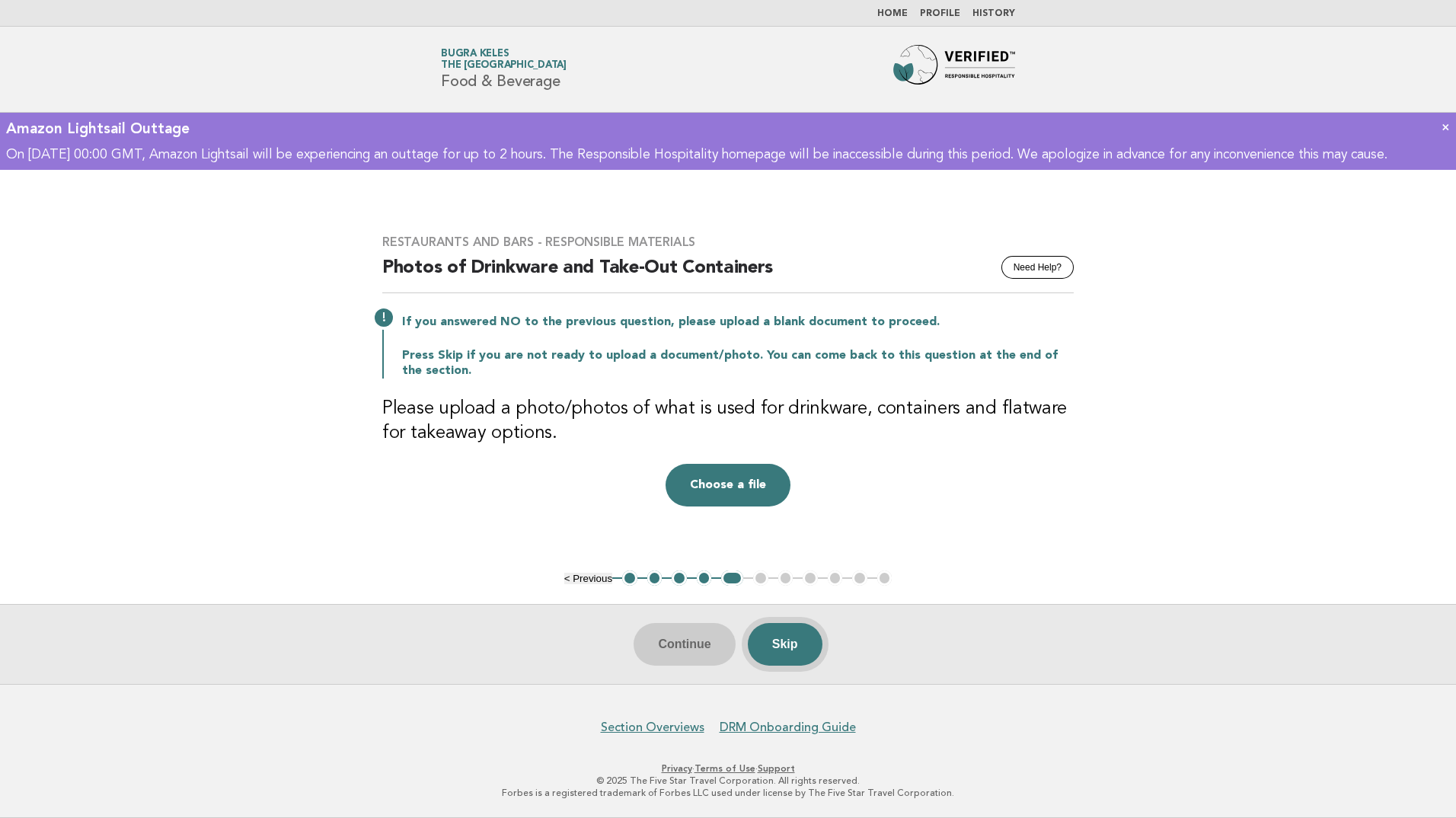
click at [797, 655] on button "Skip" at bounding box center [786, 644] width 74 height 42
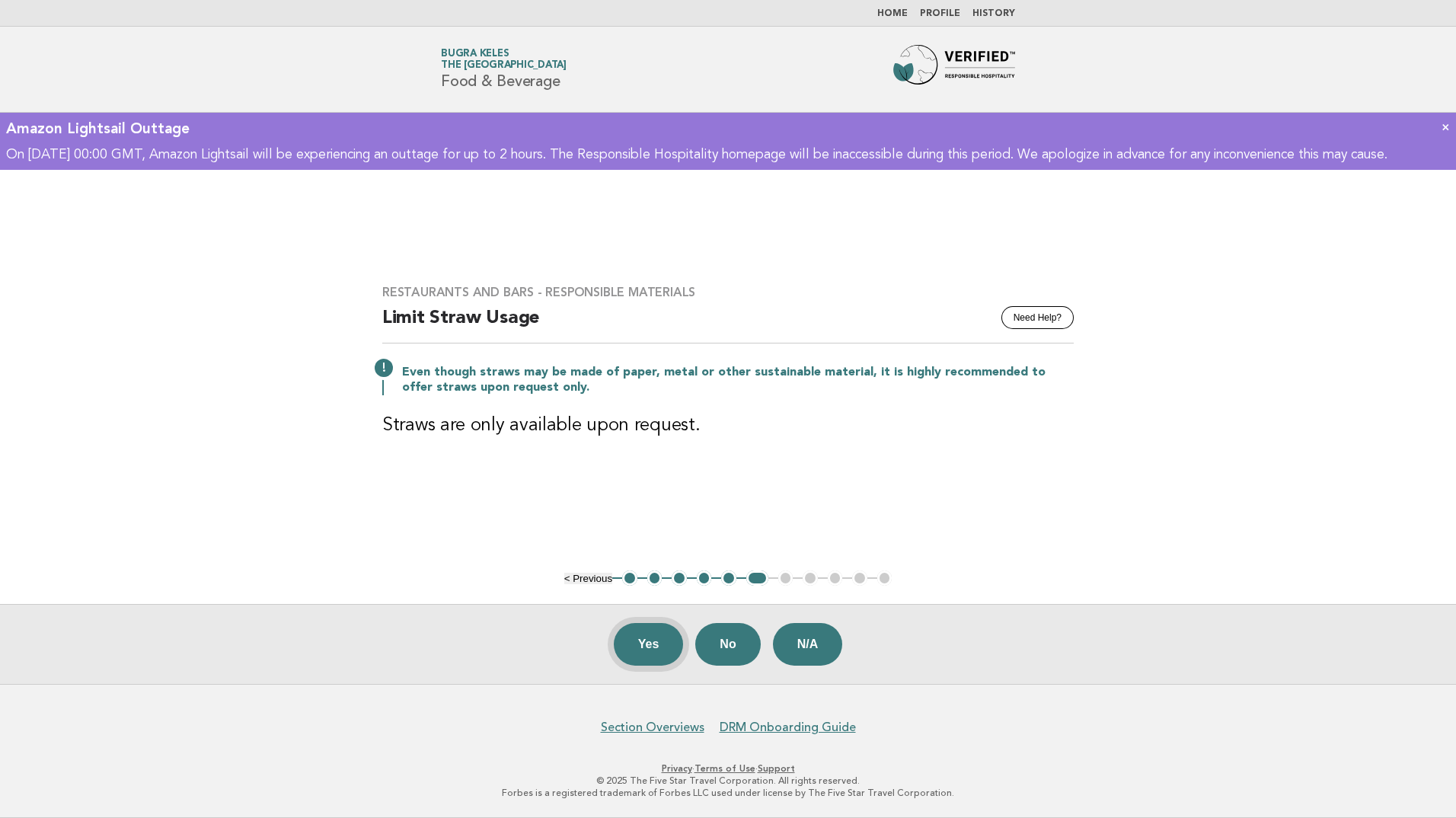
click at [643, 639] on button "Yes" at bounding box center [648, 644] width 70 height 42
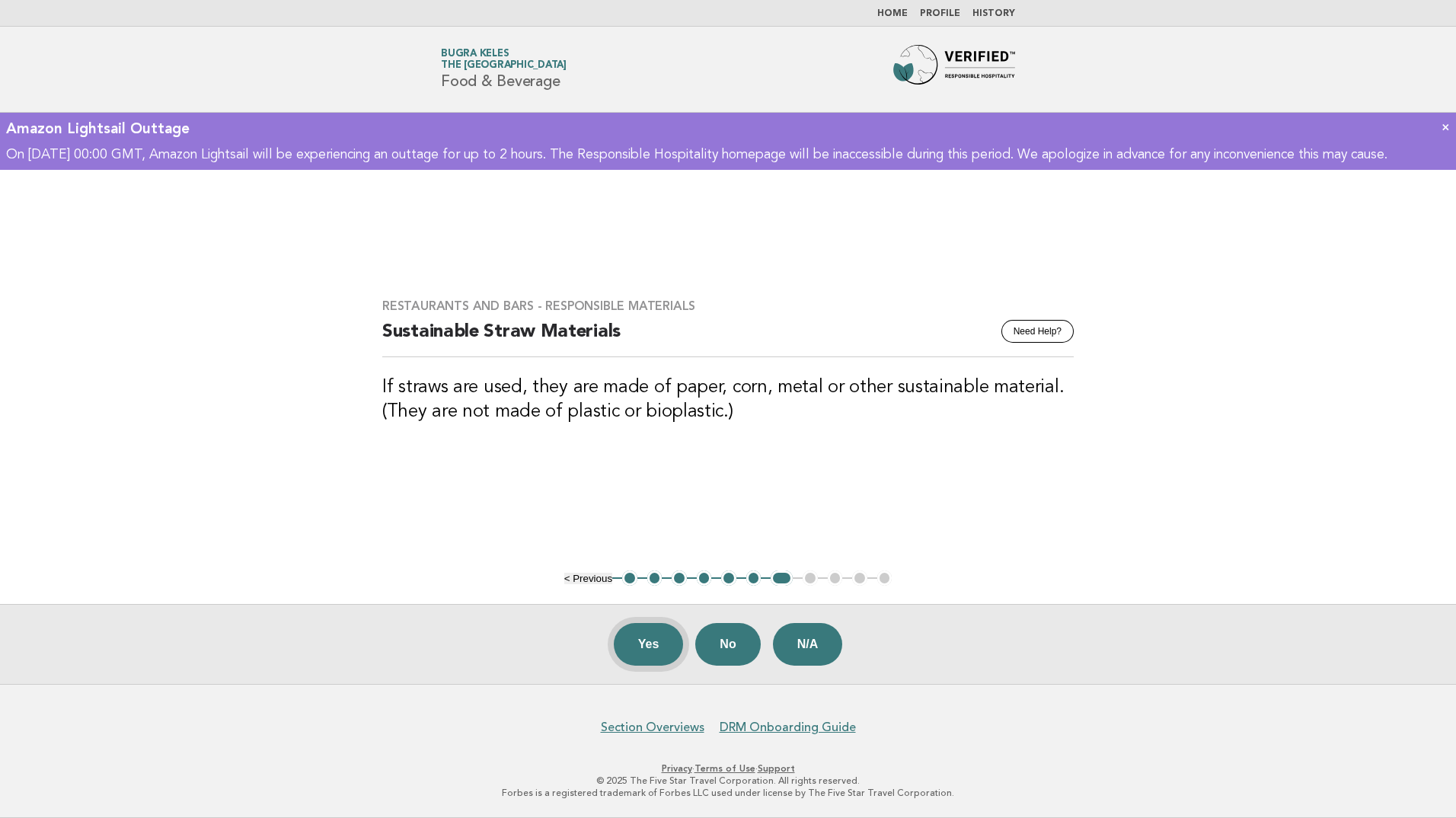
click at [643, 640] on button "Yes" at bounding box center [648, 644] width 70 height 42
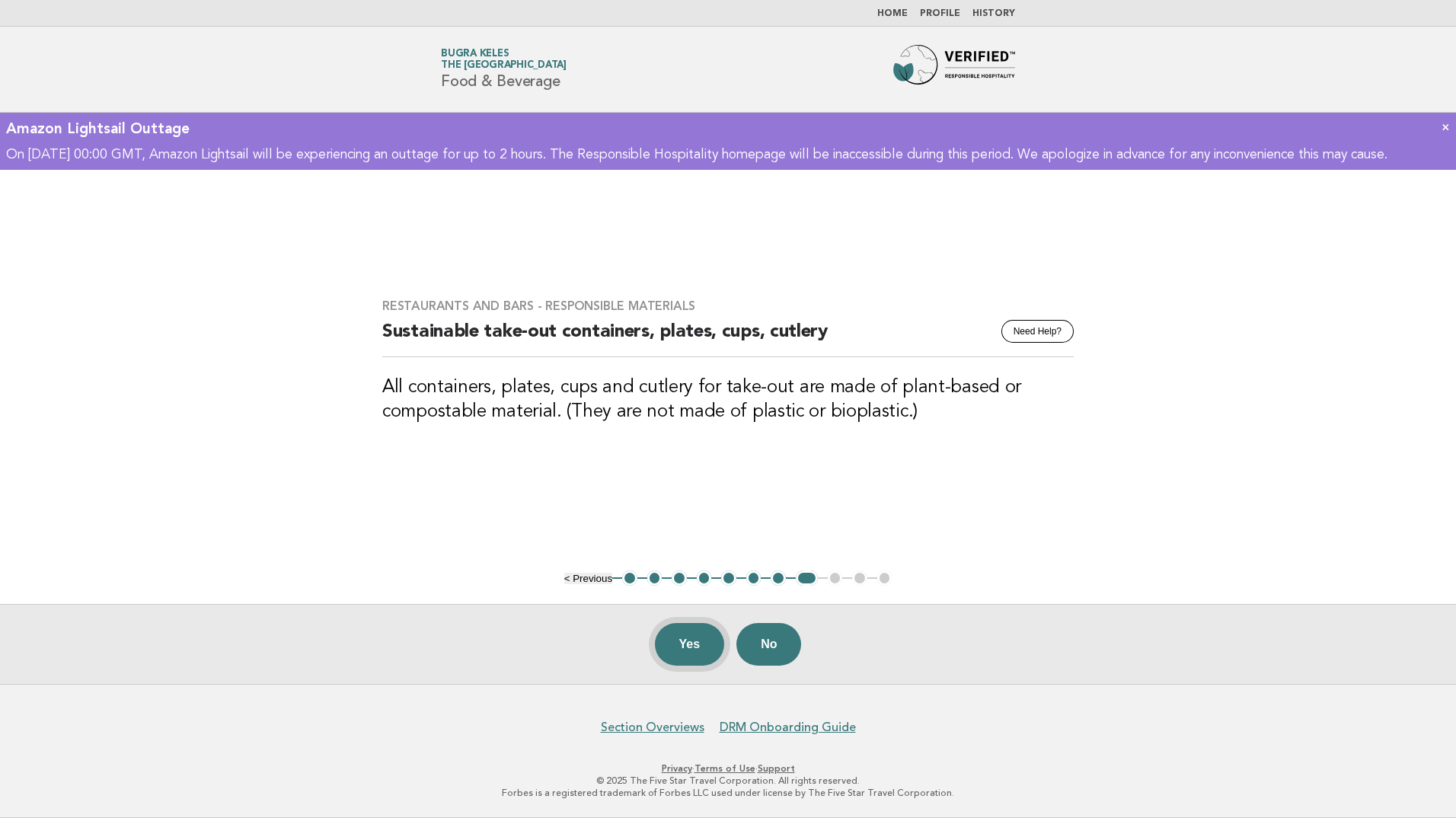
click at [693, 654] on button "Yes" at bounding box center [690, 644] width 70 height 42
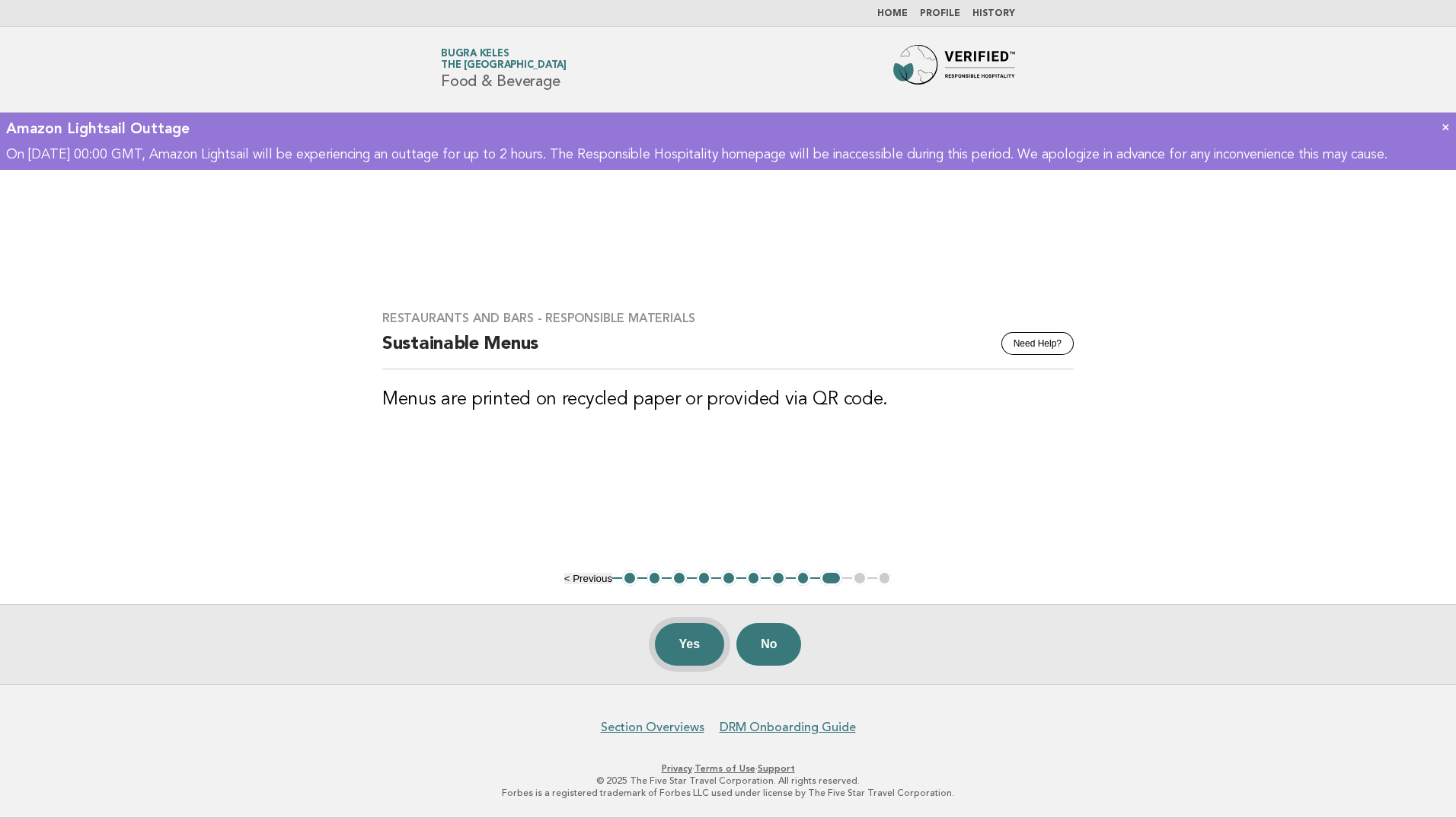
click at [696, 656] on button "Yes" at bounding box center [690, 644] width 70 height 42
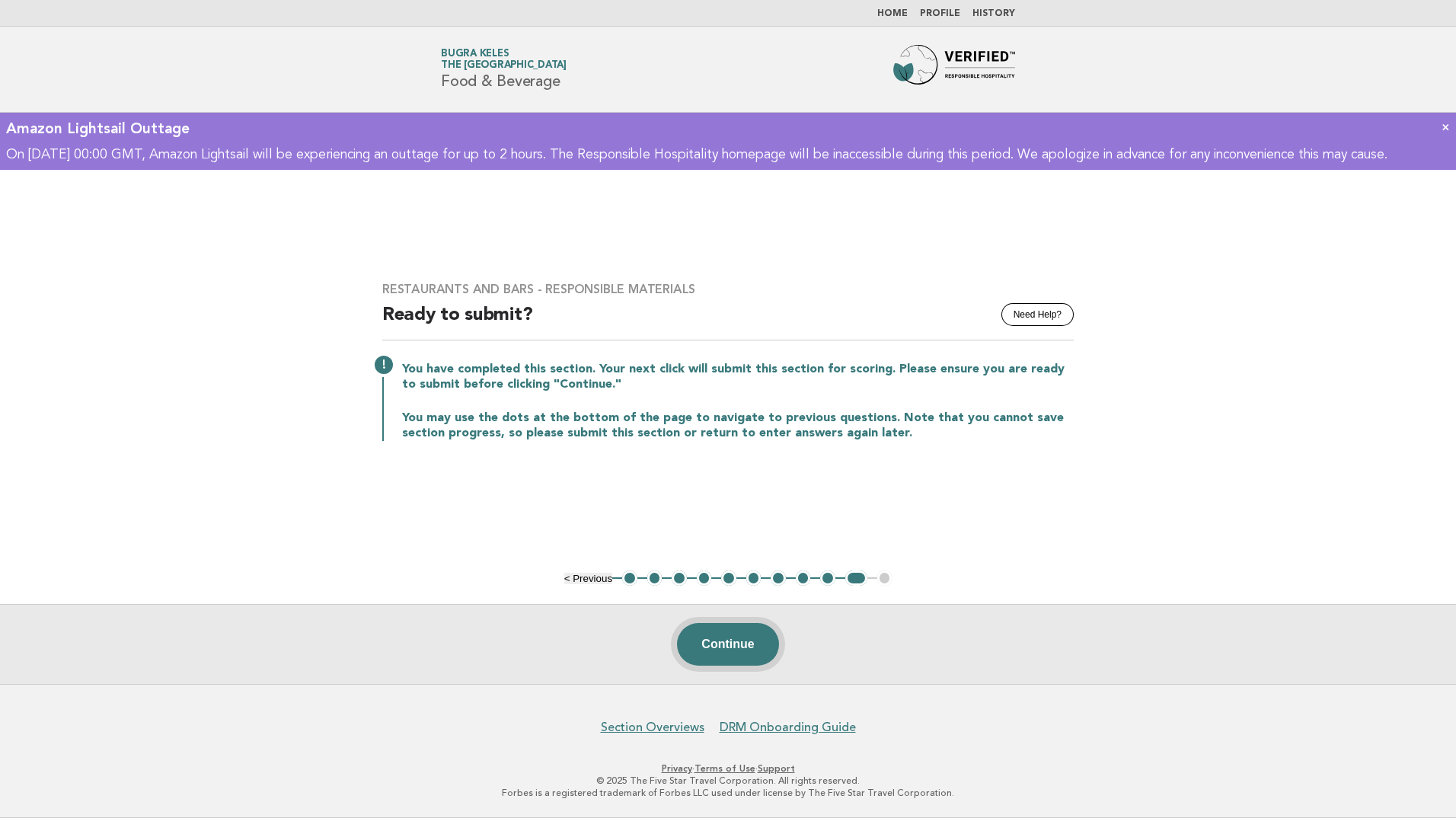
click at [725, 649] on button "Continue" at bounding box center [728, 644] width 102 height 42
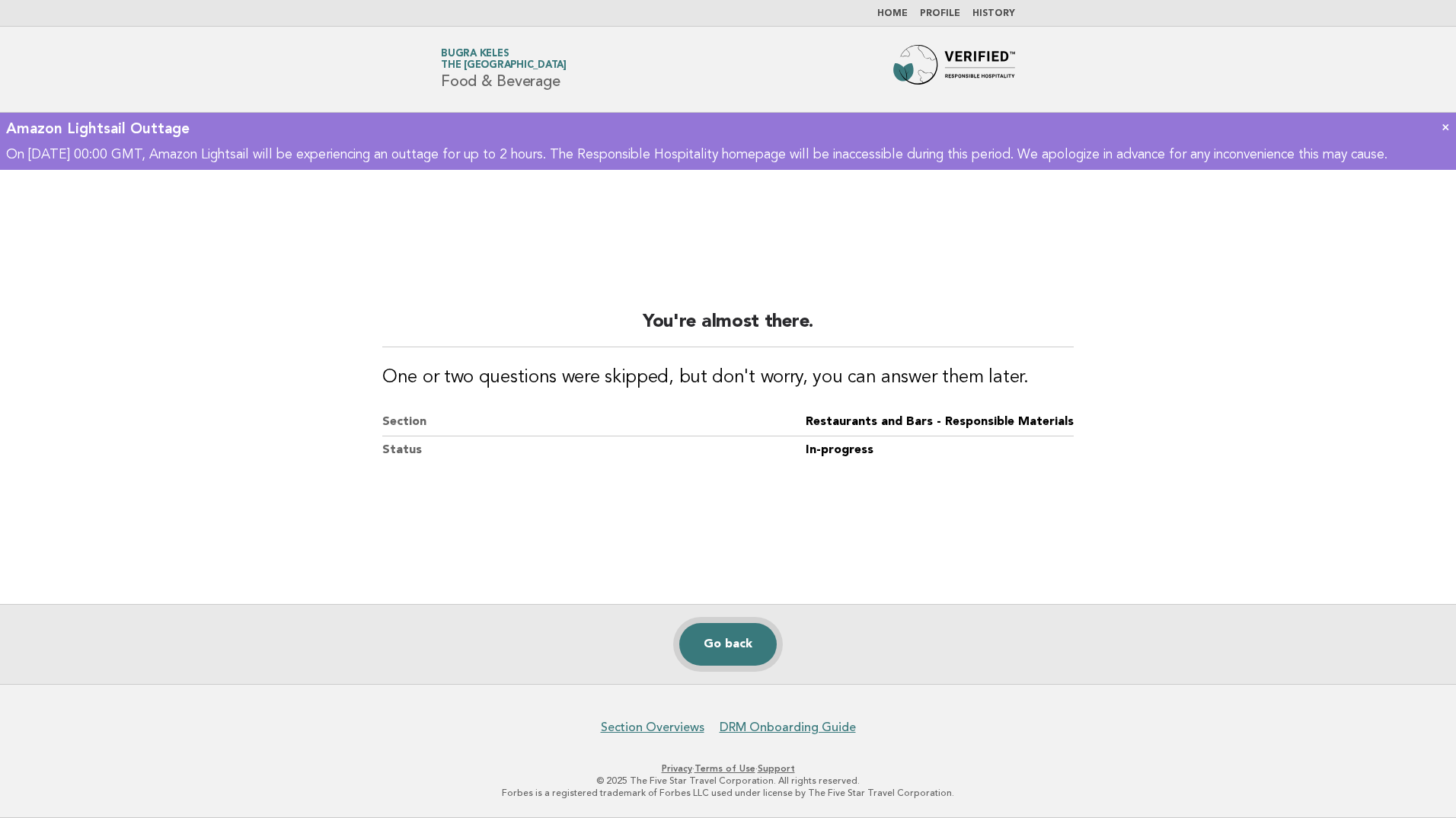
click at [758, 646] on link "Go back" at bounding box center [728, 644] width 97 height 42
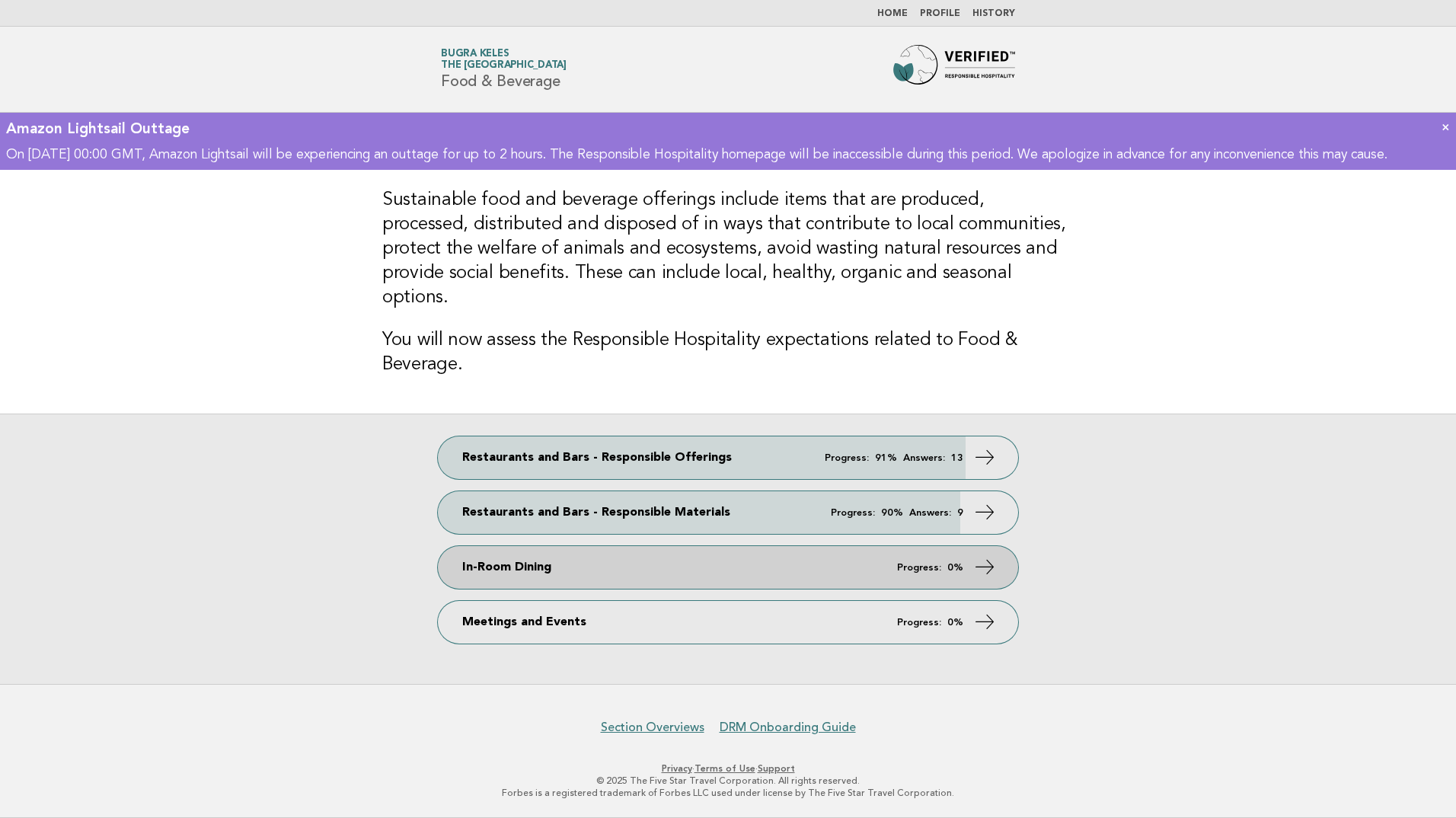
click at [891, 560] on link "In-Room Dining Progress: 0%" at bounding box center [728, 567] width 581 height 42
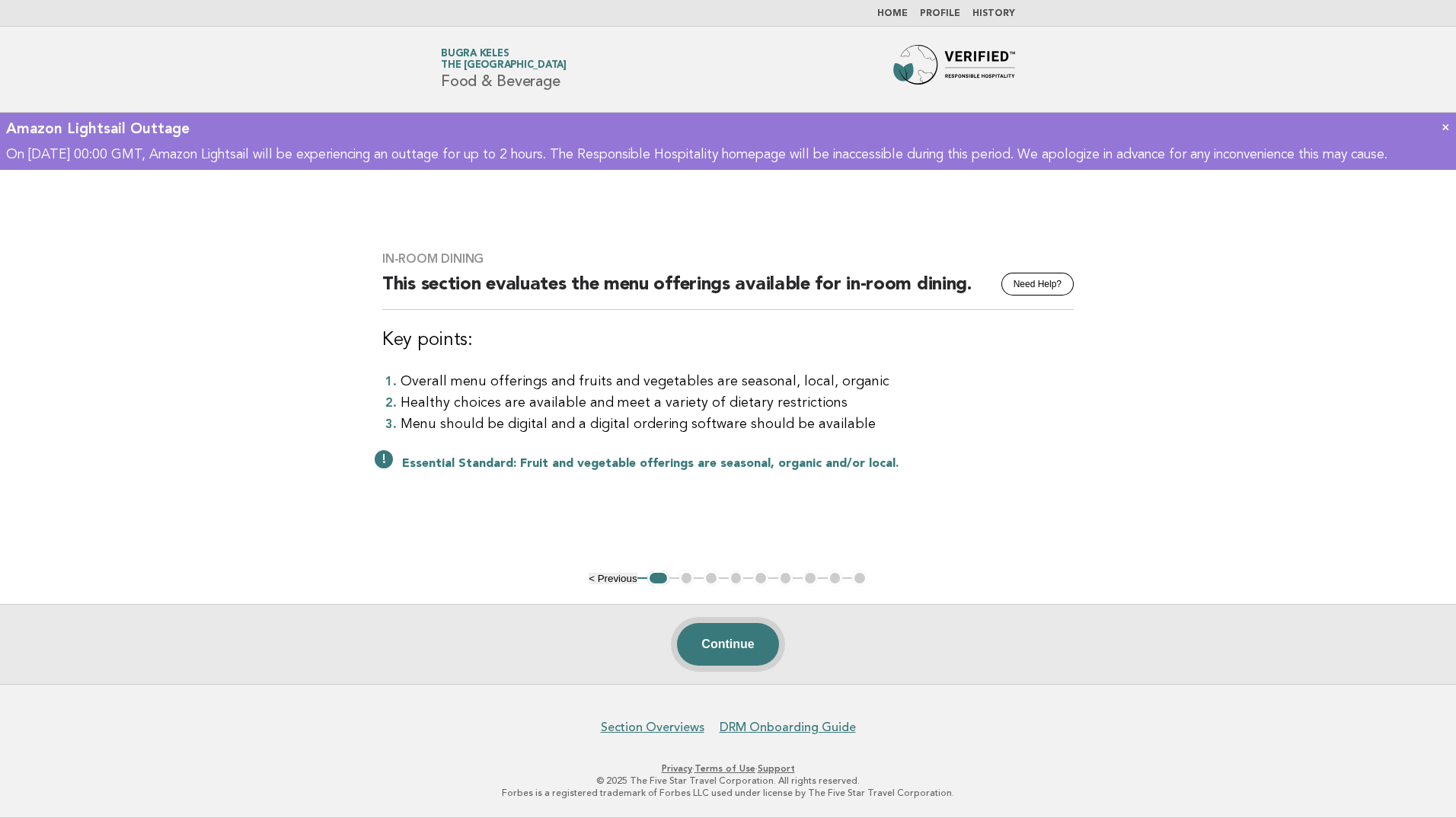
click at [721, 636] on button "Continue" at bounding box center [728, 644] width 102 height 42
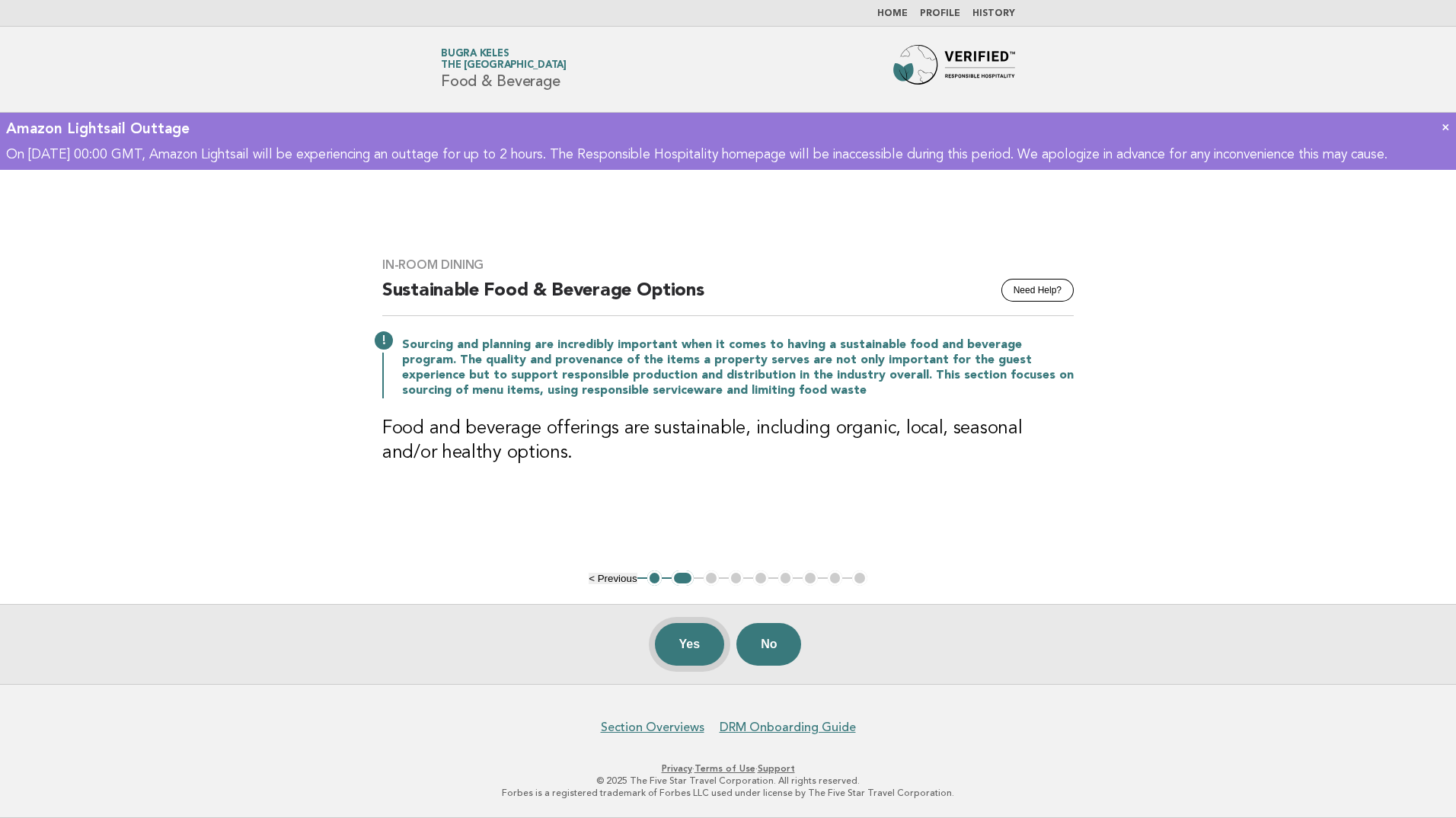
click at [703, 647] on button "Yes" at bounding box center [690, 644] width 70 height 42
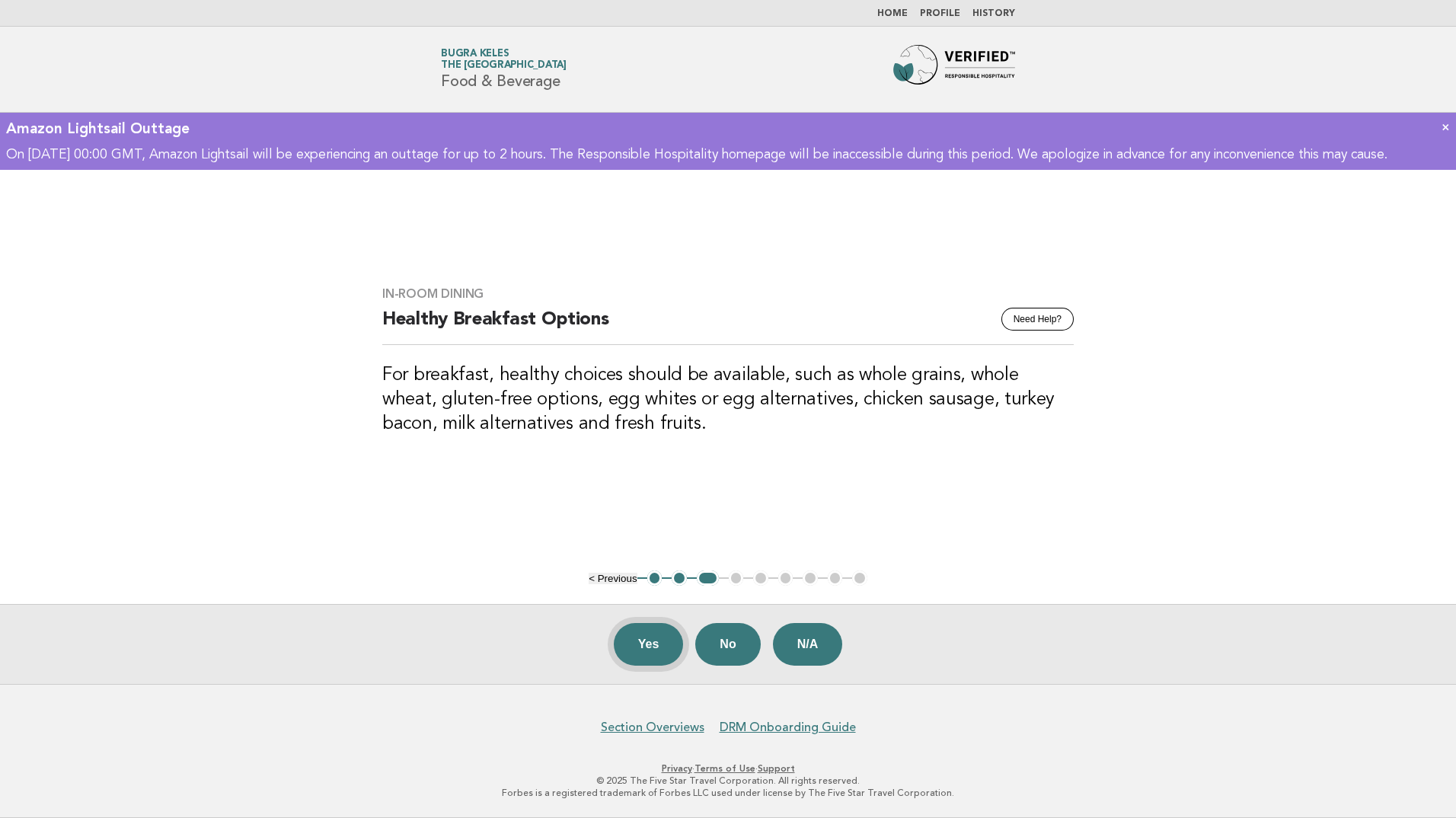
click at [637, 649] on button "Yes" at bounding box center [648, 644] width 70 height 42
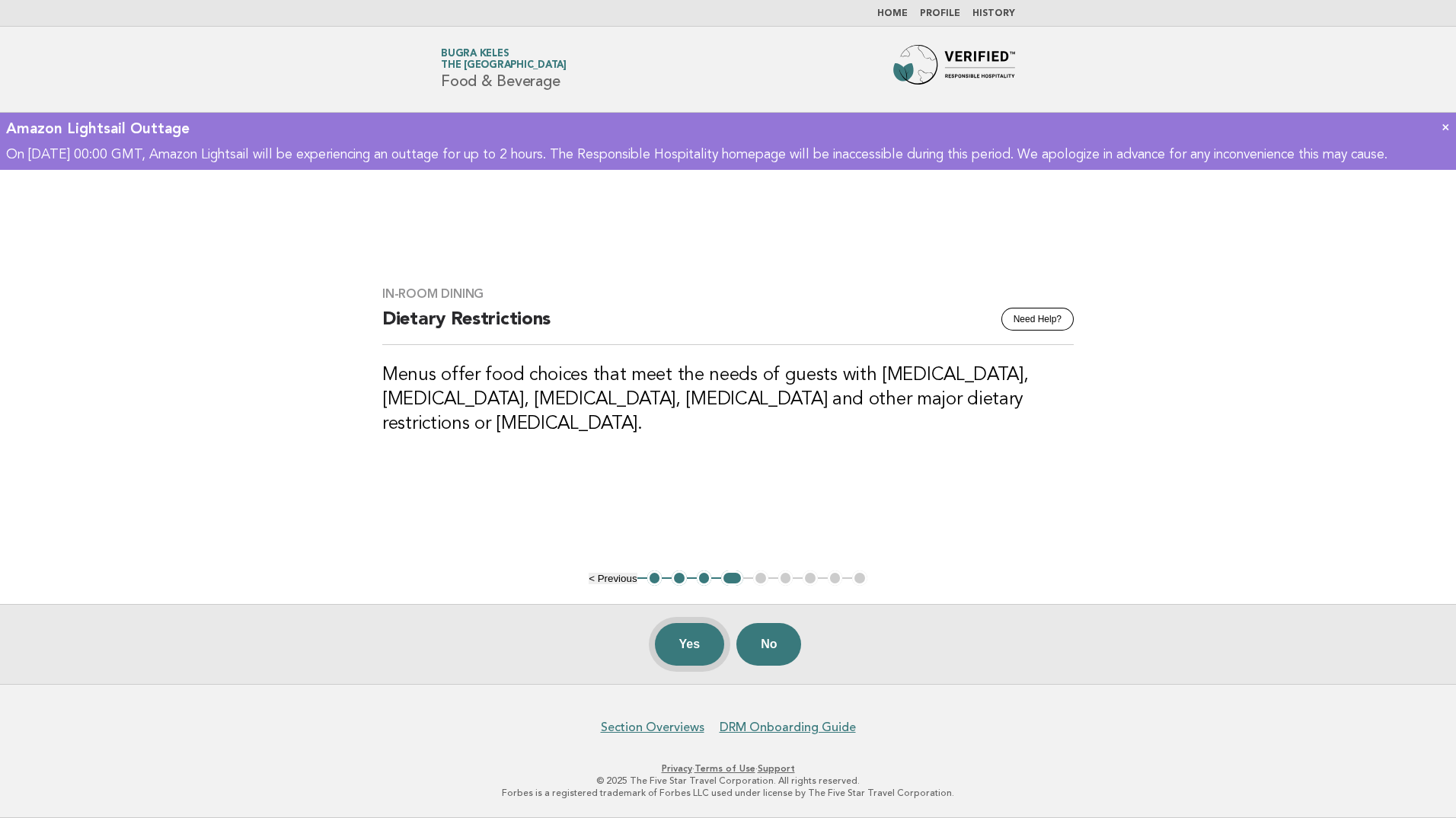
click at [686, 648] on button "Yes" at bounding box center [690, 644] width 70 height 42
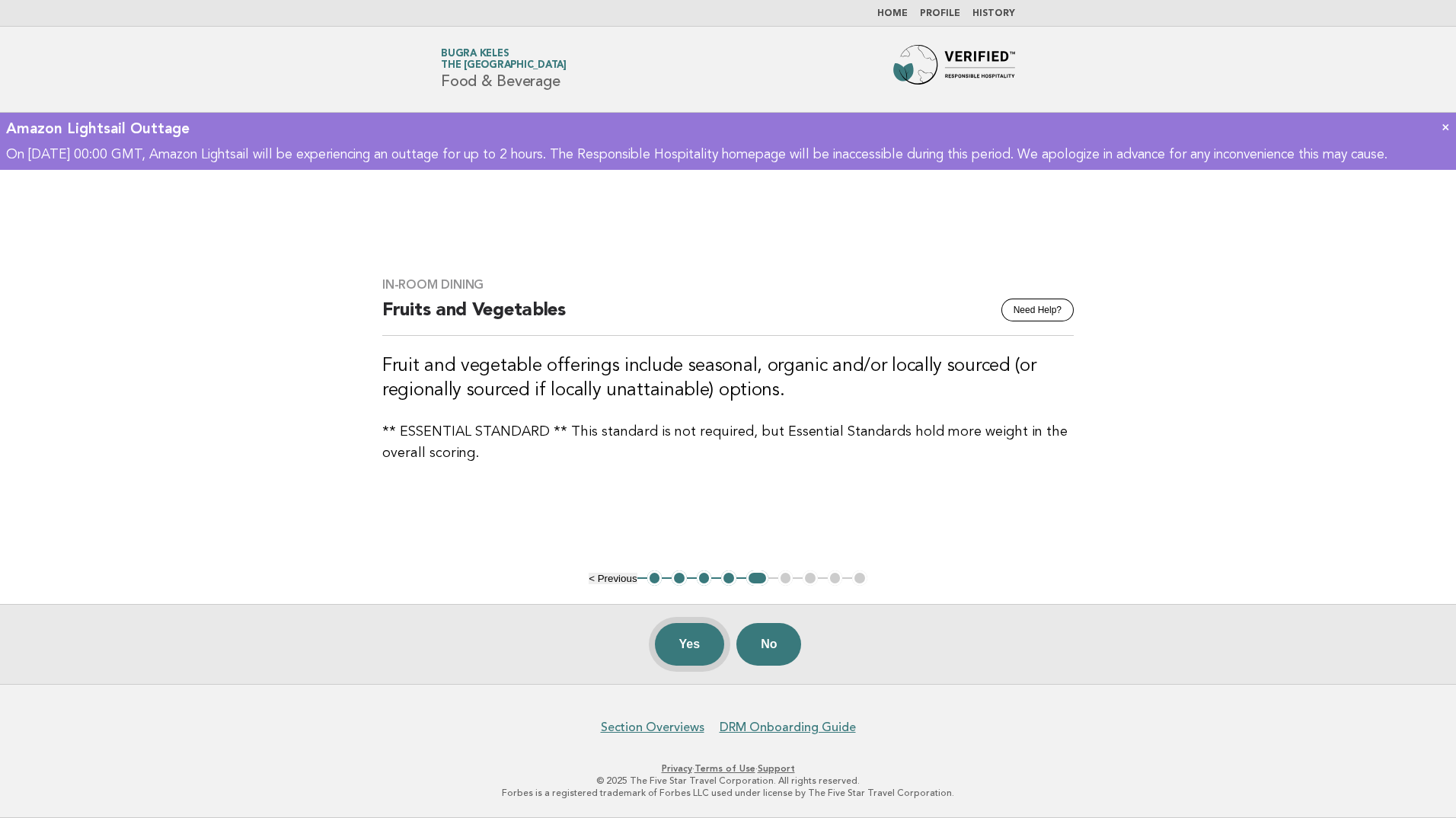
click at [696, 643] on button "Yes" at bounding box center [690, 644] width 70 height 42
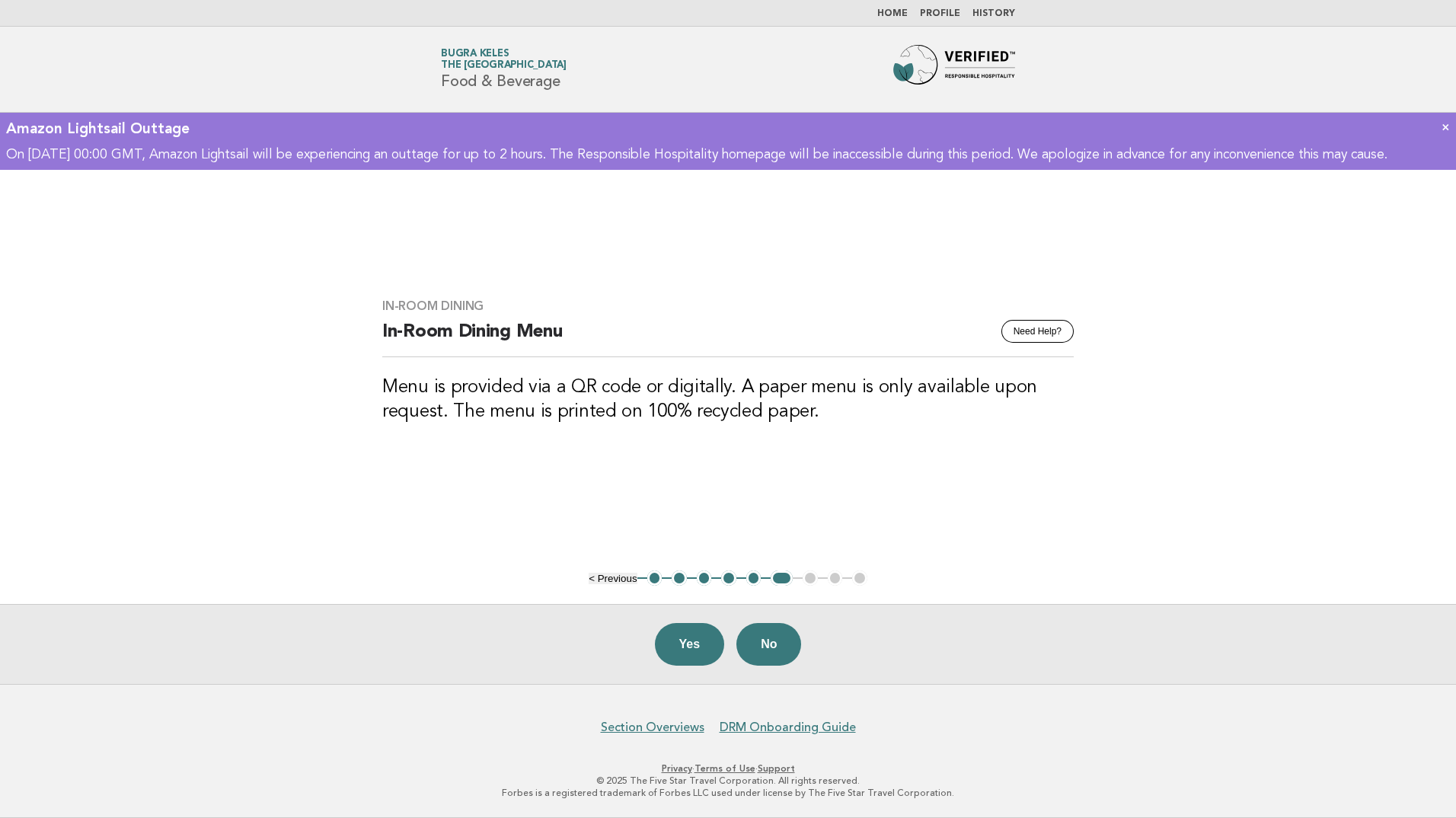
click at [696, 643] on button "Yes" at bounding box center [690, 644] width 70 height 42
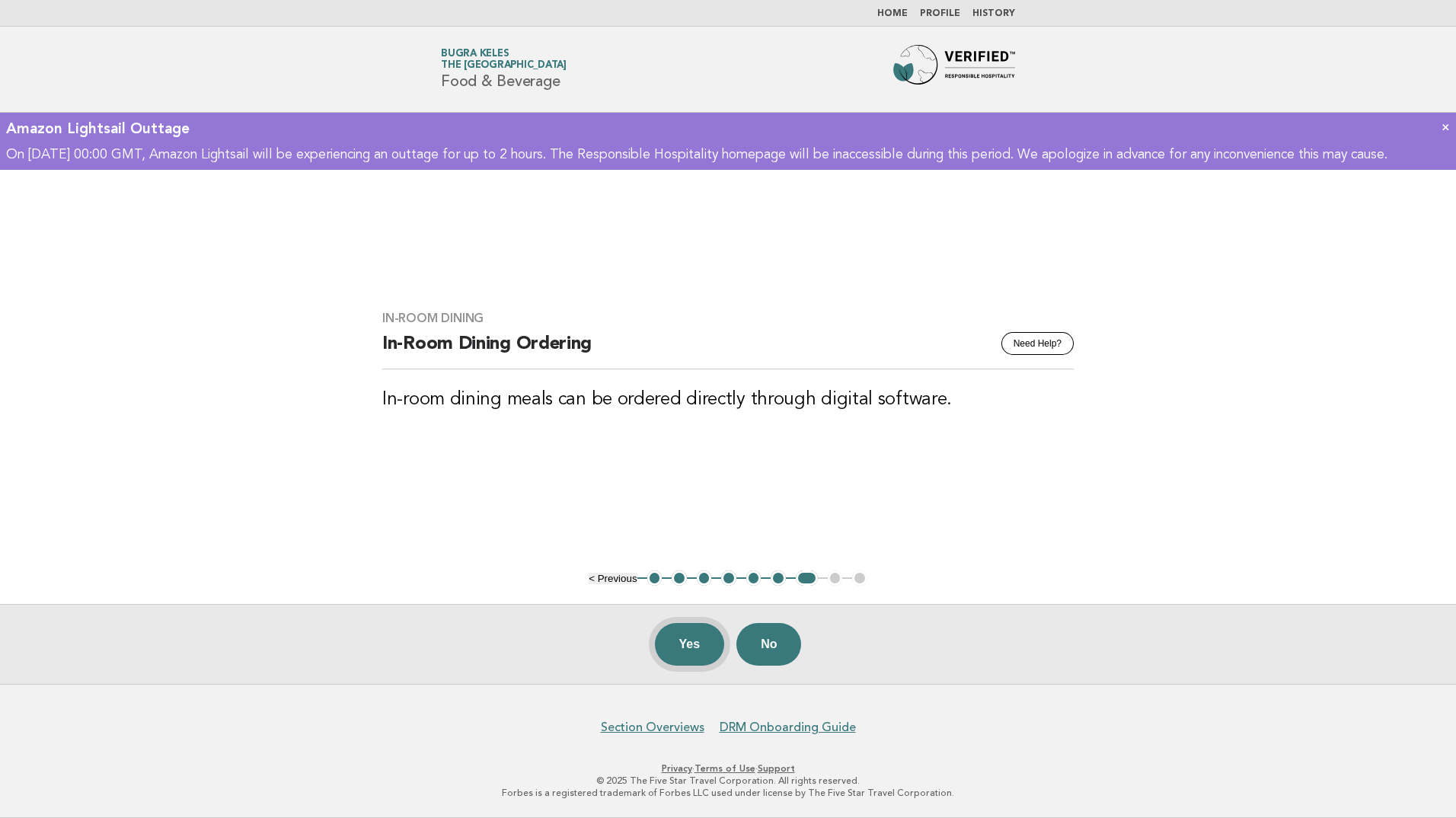
click at [699, 650] on button "Yes" at bounding box center [690, 644] width 70 height 42
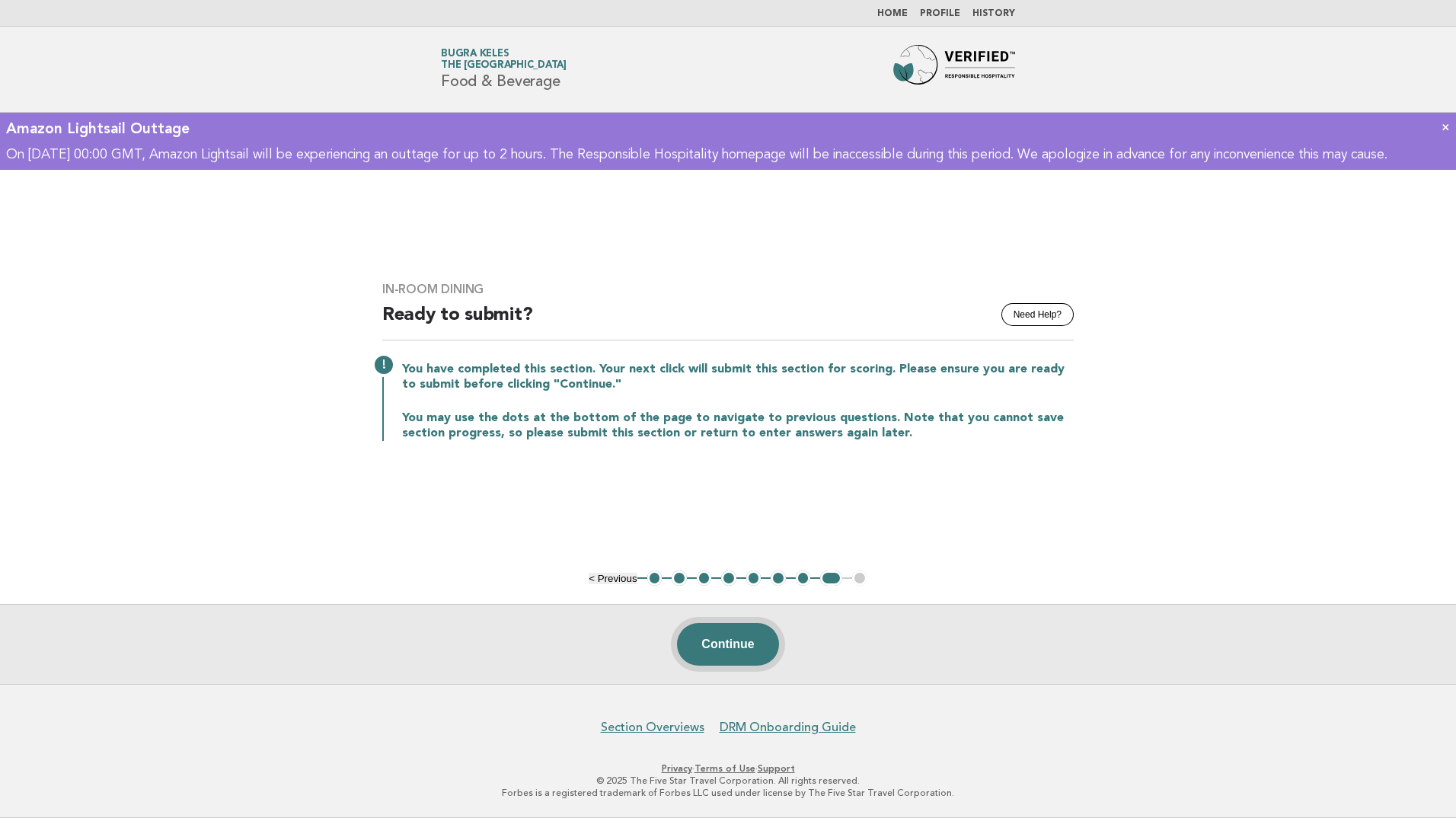
click at [704, 644] on button "Continue" at bounding box center [728, 644] width 102 height 42
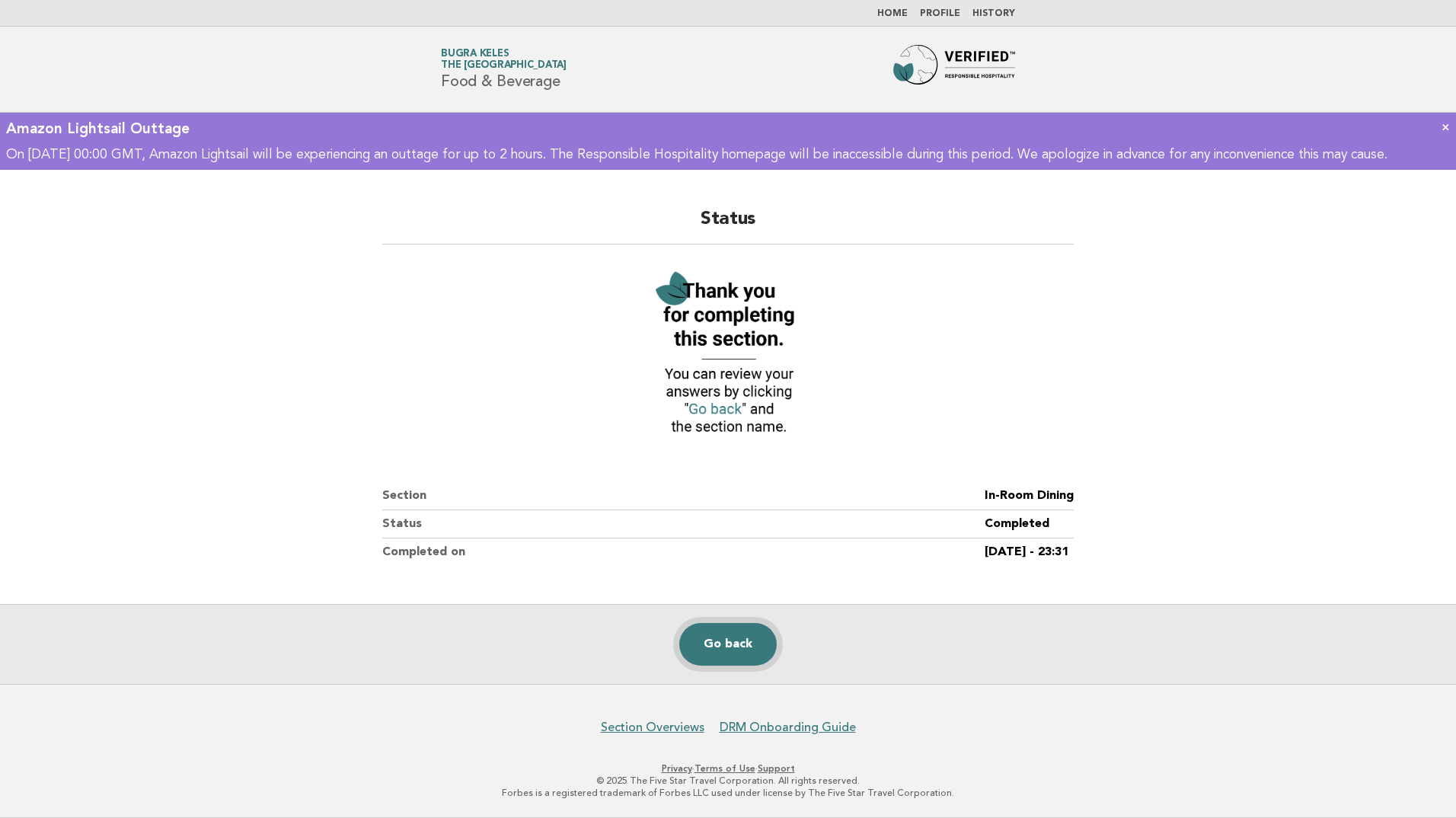
click at [724, 645] on link "Go back" at bounding box center [728, 644] width 97 height 42
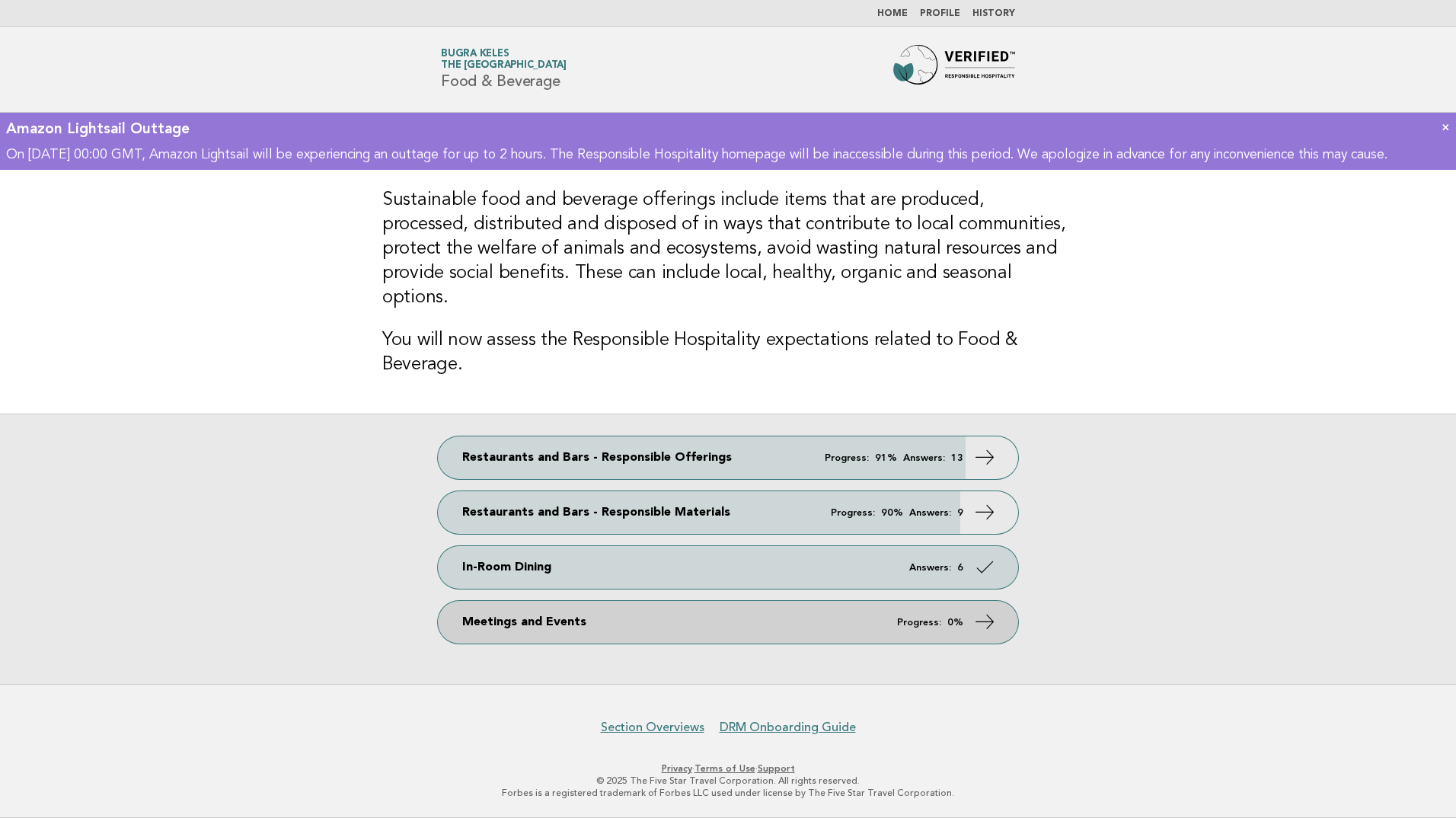
click at [494, 614] on link "Meetings and Events Progress: 0%" at bounding box center [728, 622] width 581 height 42
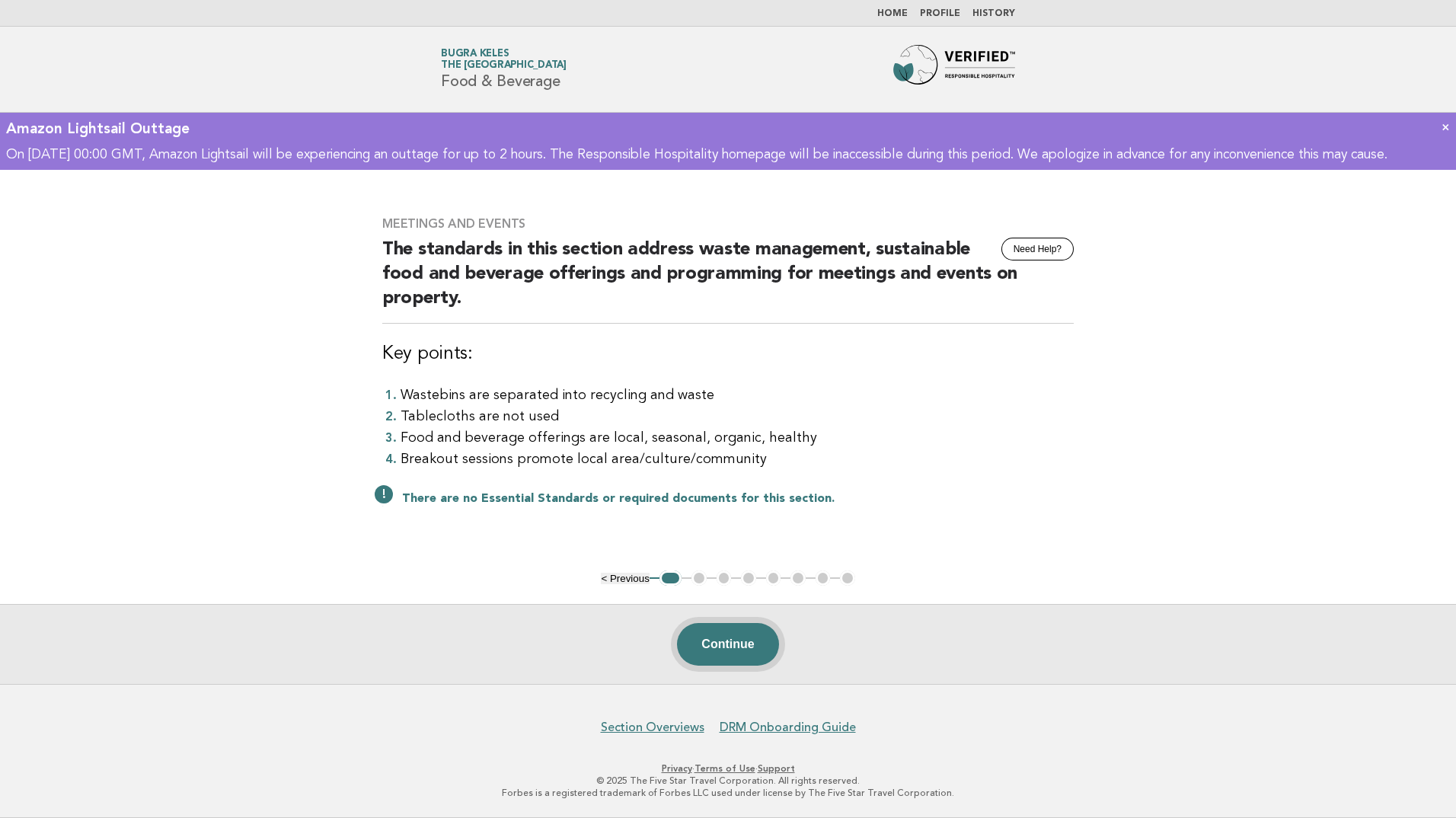
click at [716, 642] on button "Continue" at bounding box center [728, 644] width 102 height 42
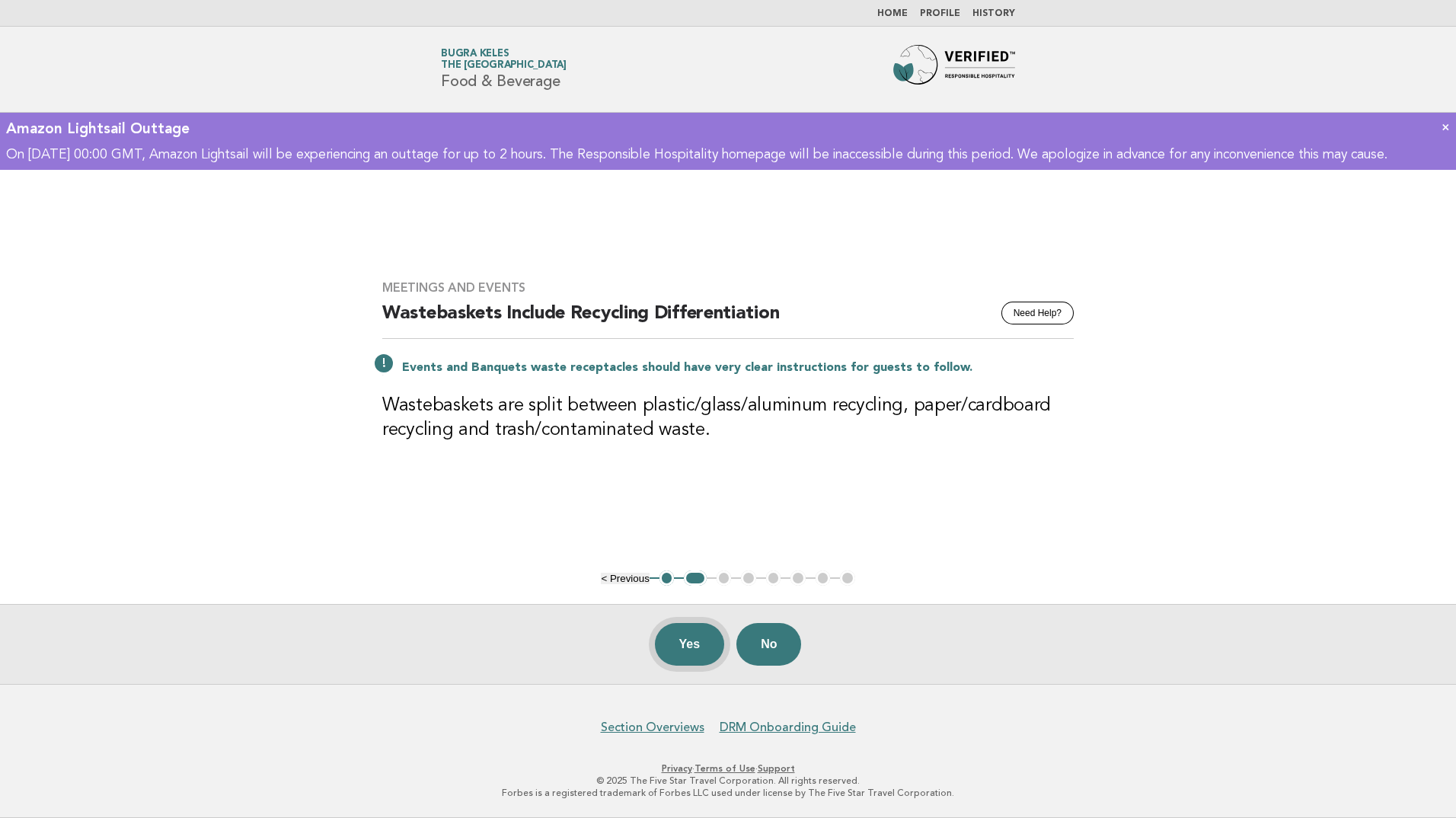
click at [708, 649] on button "Yes" at bounding box center [690, 644] width 70 height 42
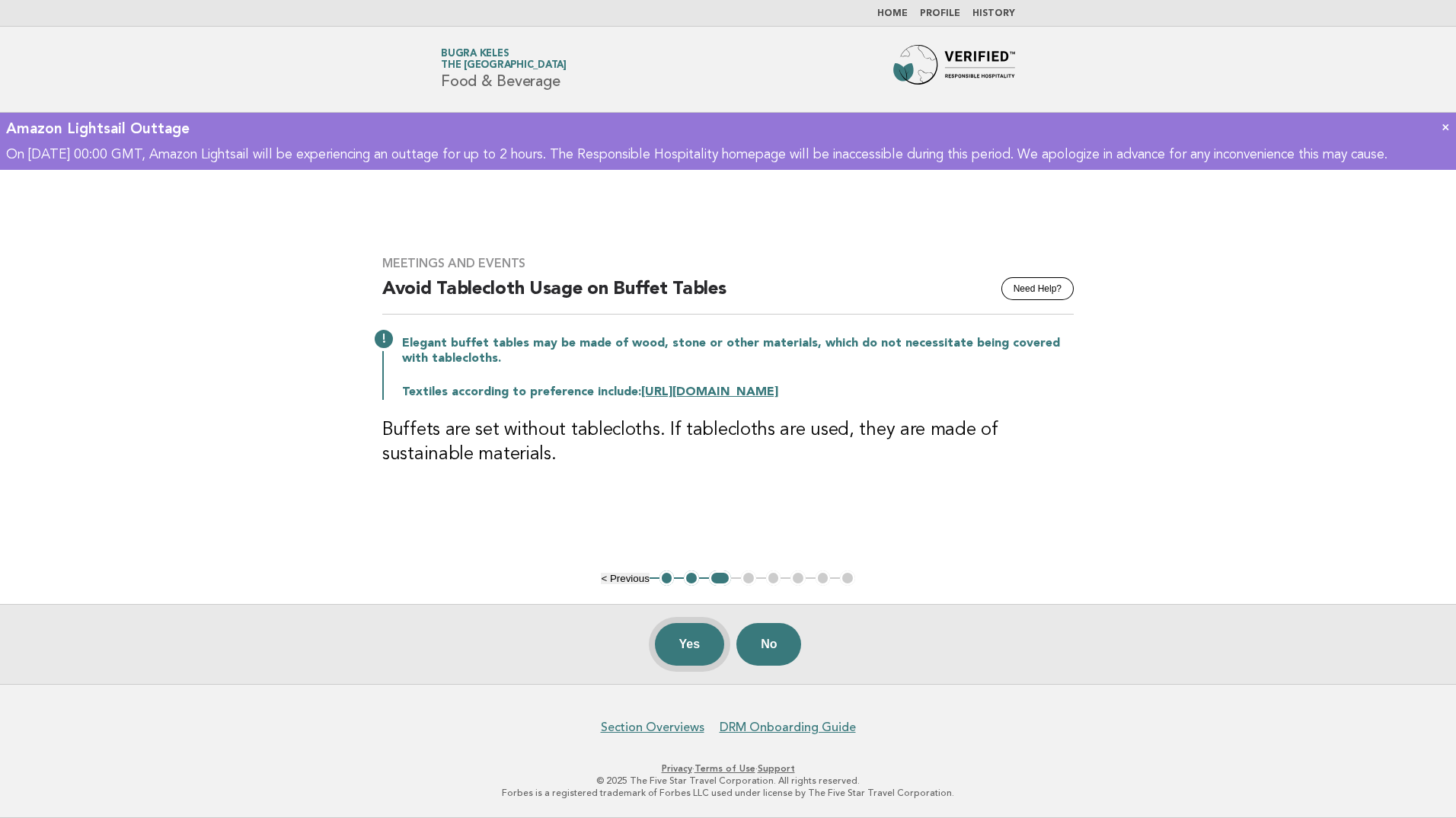
click at [697, 655] on button "Yes" at bounding box center [690, 644] width 70 height 42
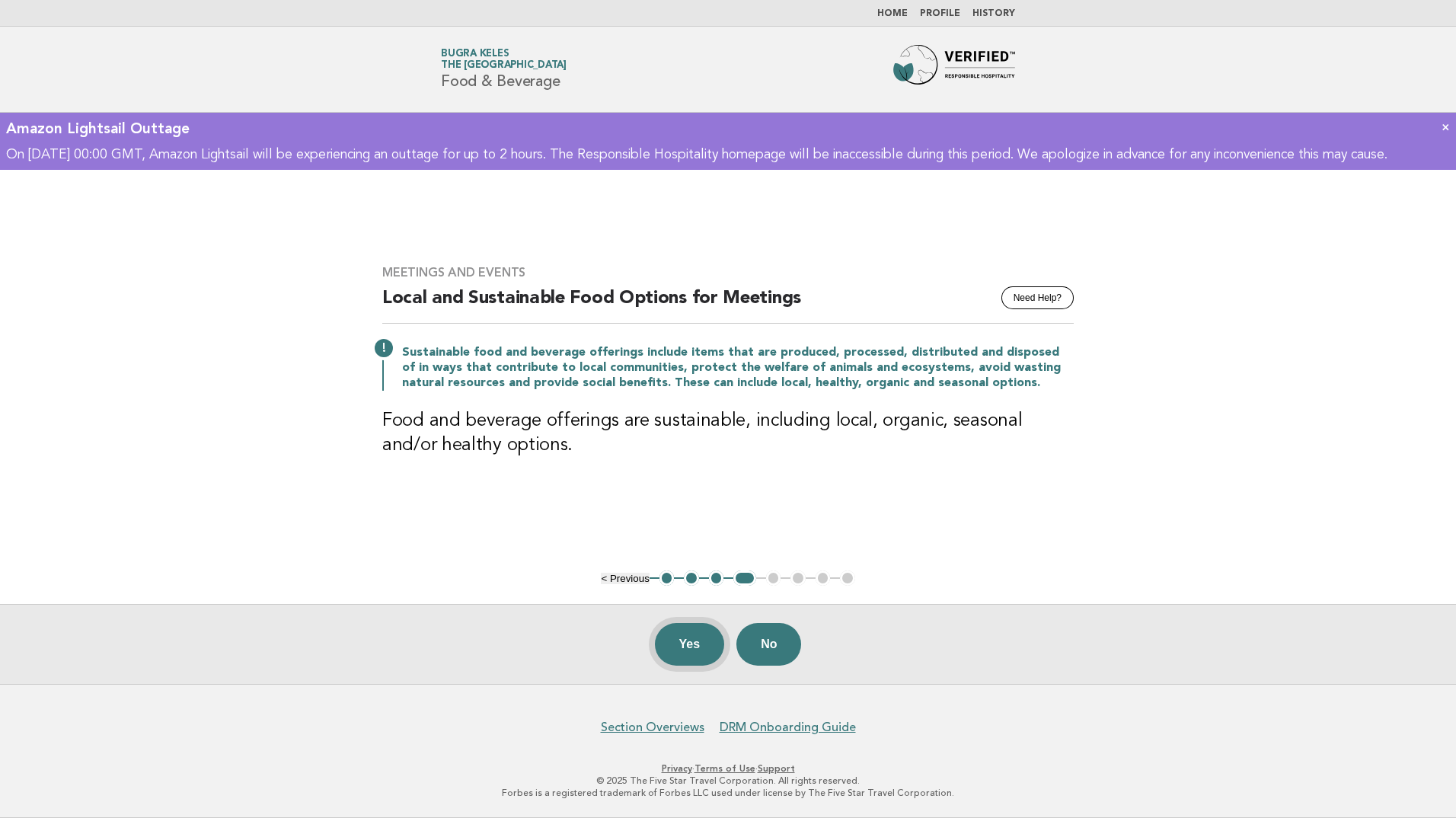
click at [683, 655] on button "Yes" at bounding box center [690, 644] width 70 height 42
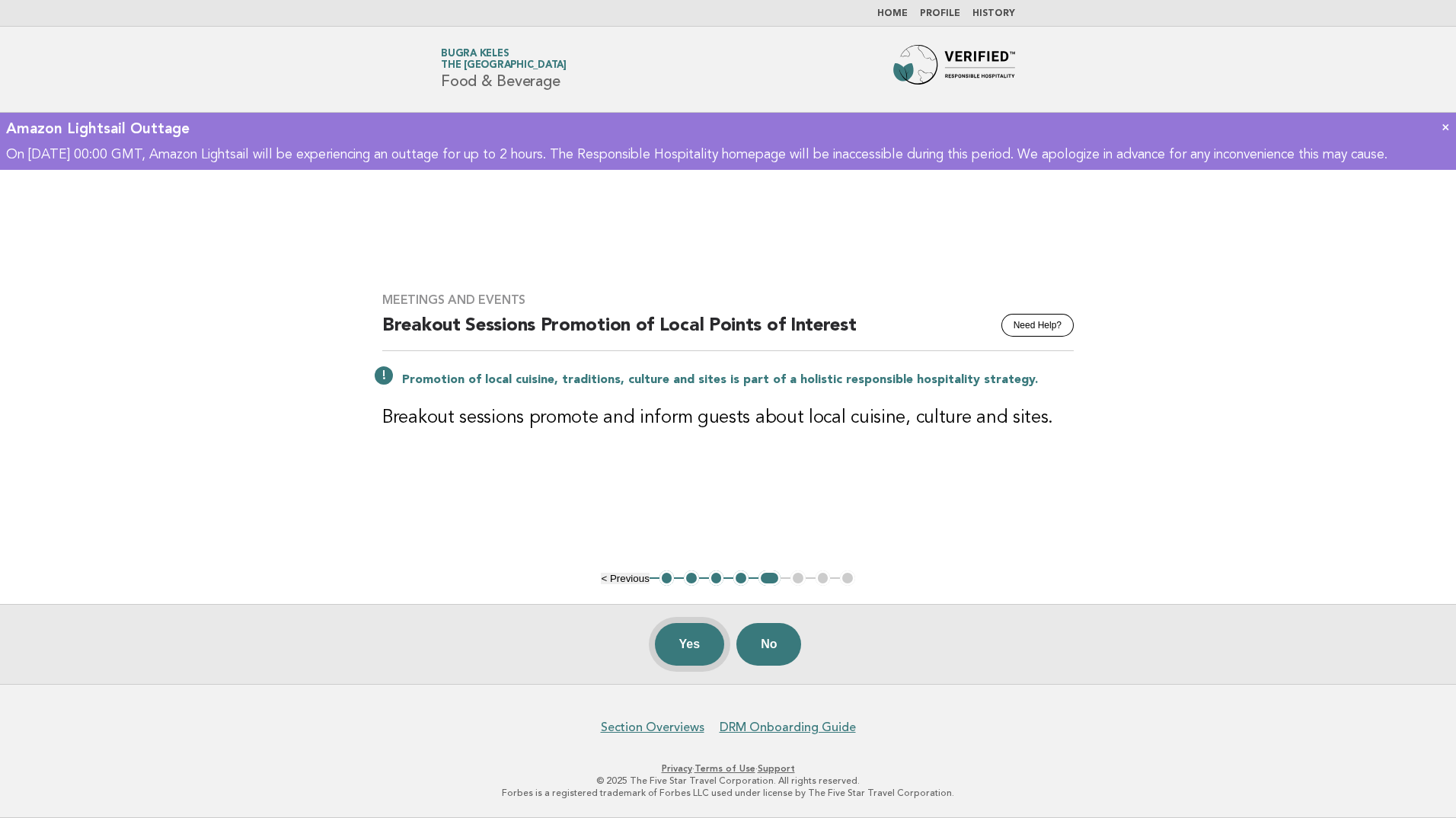
click at [666, 633] on button "Yes" at bounding box center [690, 644] width 70 height 42
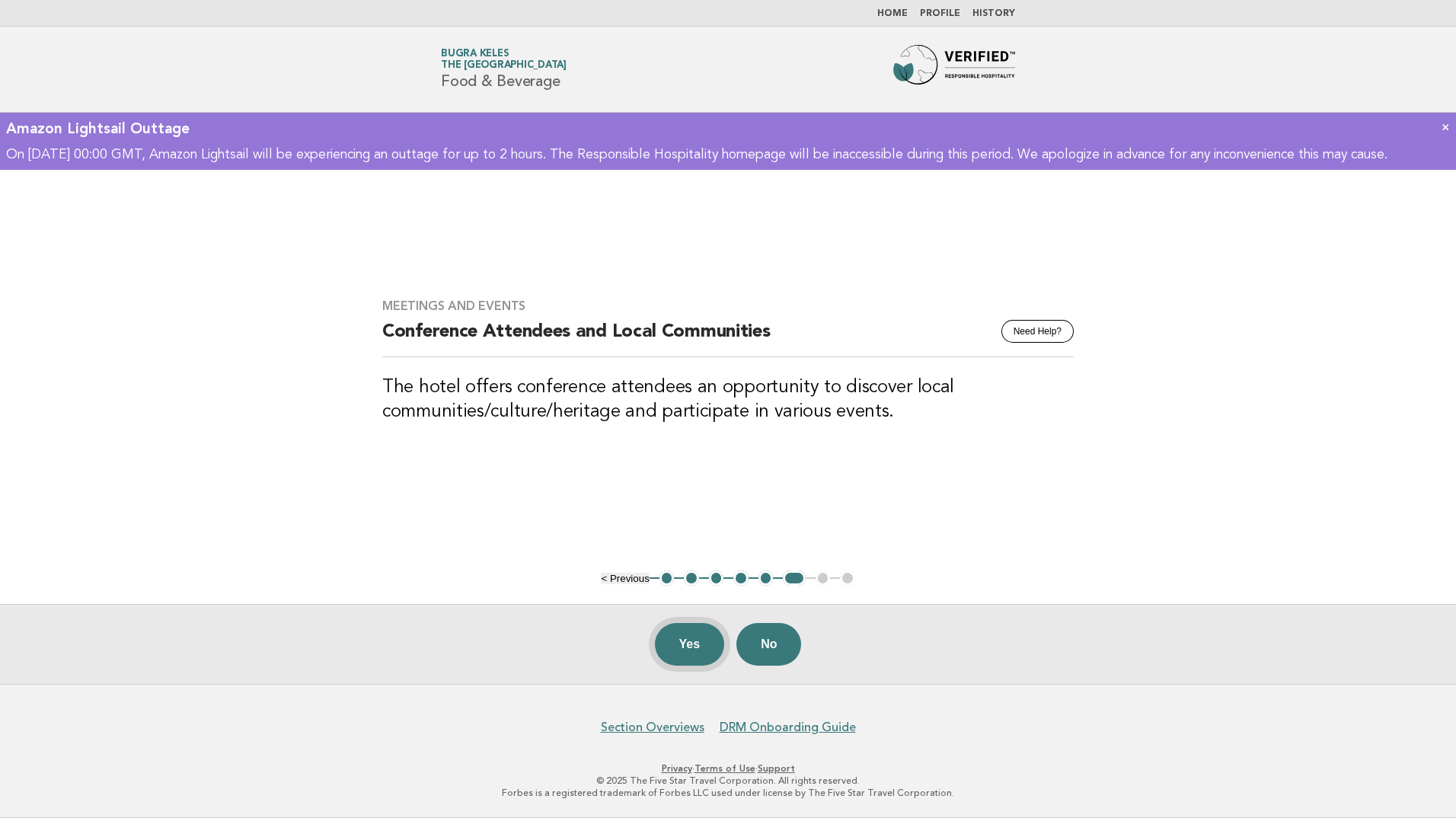
click at [692, 647] on button "Yes" at bounding box center [690, 644] width 70 height 42
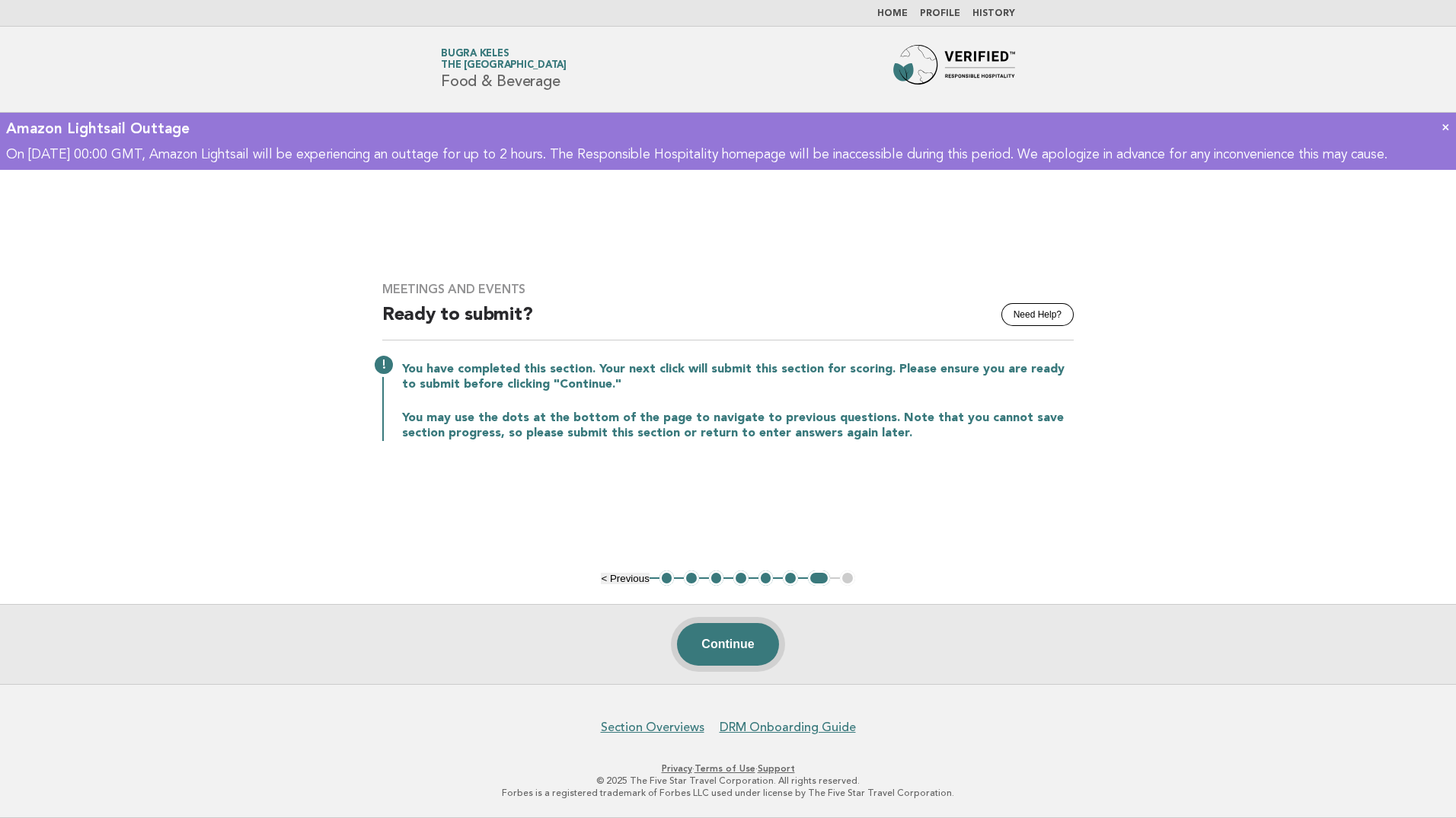
click at [710, 643] on button "Continue" at bounding box center [728, 644] width 102 height 42
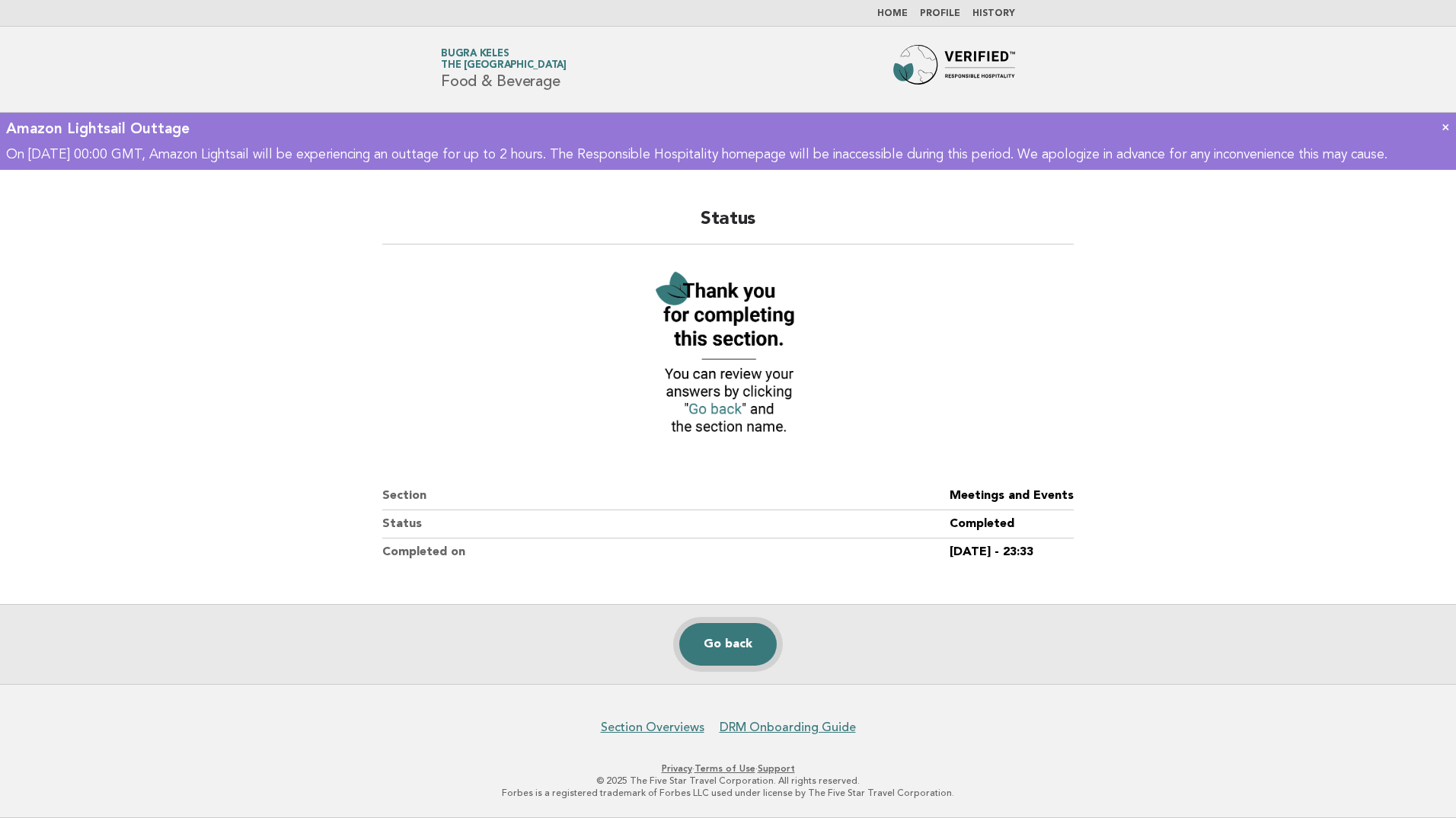
click at [738, 643] on link "Go back" at bounding box center [728, 644] width 97 height 42
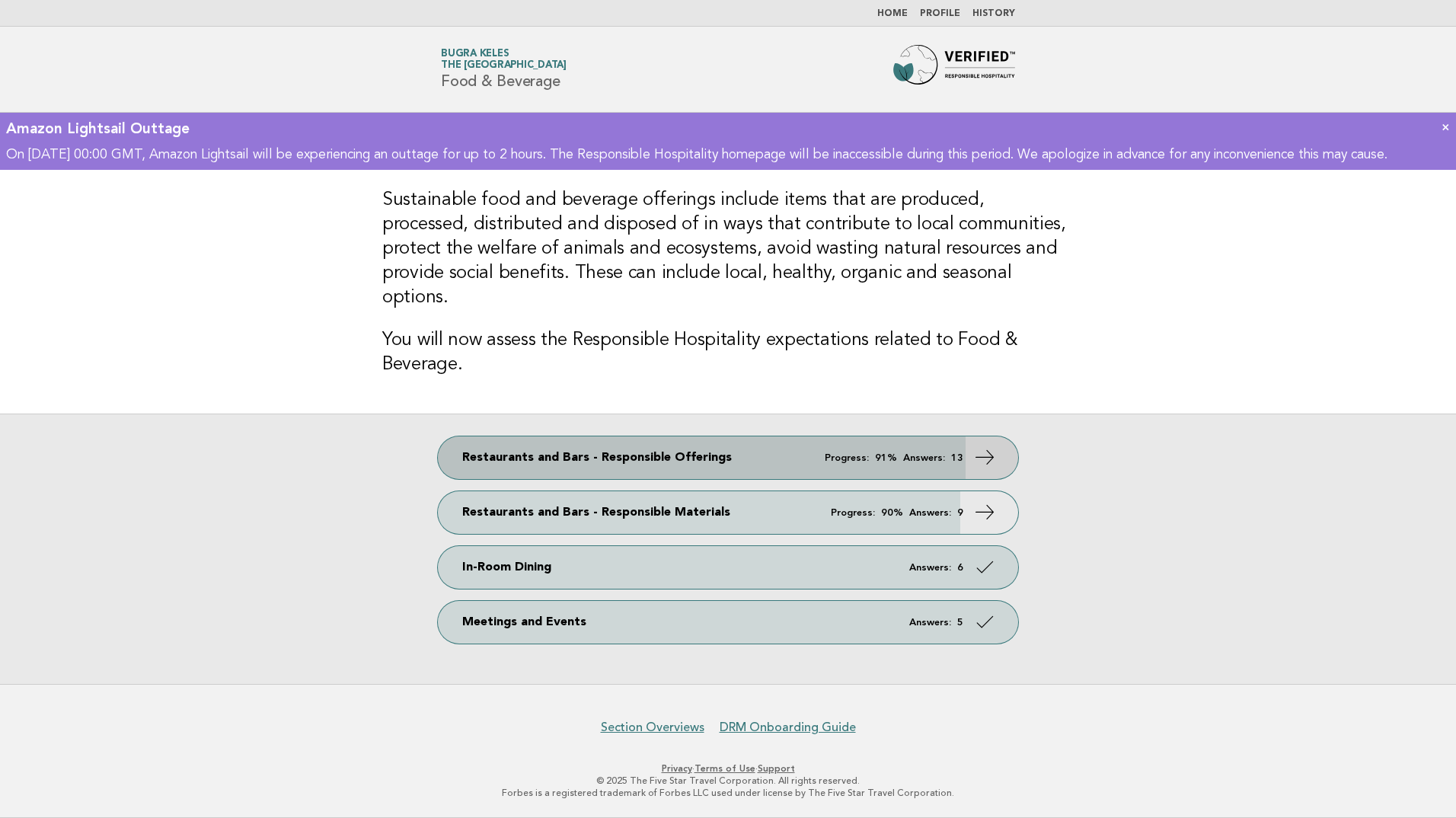
click at [903, 452] on link "Restaurants and Bars - Responsible Offerings Progress: 91% Answers: 13" at bounding box center [728, 458] width 581 height 42
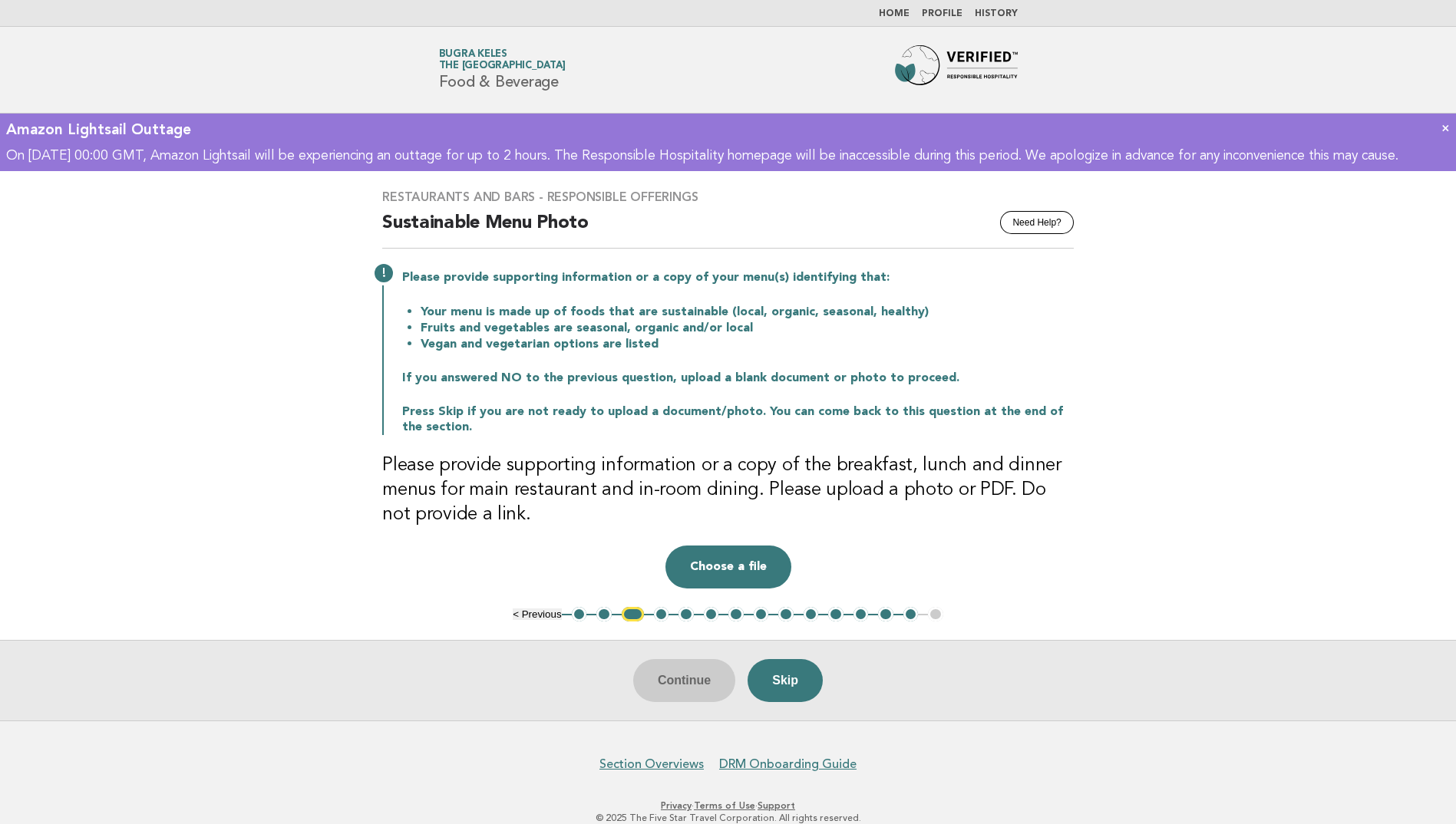
click at [629, 623] on button "3" at bounding box center [633, 615] width 22 height 15
